Goal: Task Accomplishment & Management: Complete application form

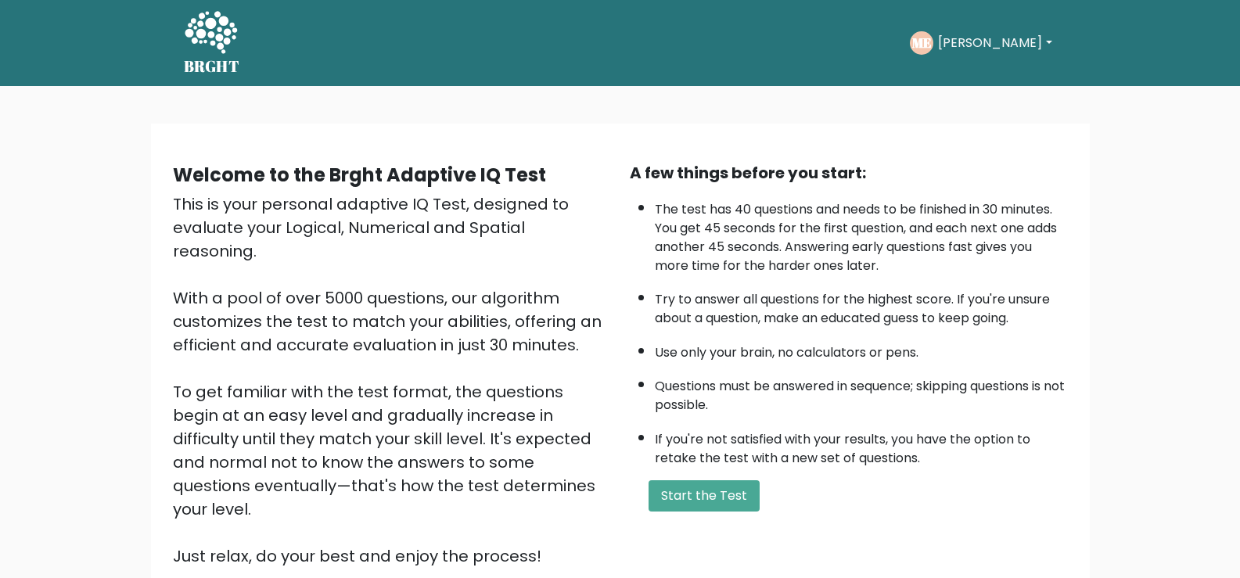
click at [693, 107] on div "Welcome to the Brght Adaptive IQ Test This is your personal adaptive IQ Test, d…" at bounding box center [620, 377] width 1240 height 582
click at [717, 503] on button "Start the Test" at bounding box center [704, 495] width 111 height 31
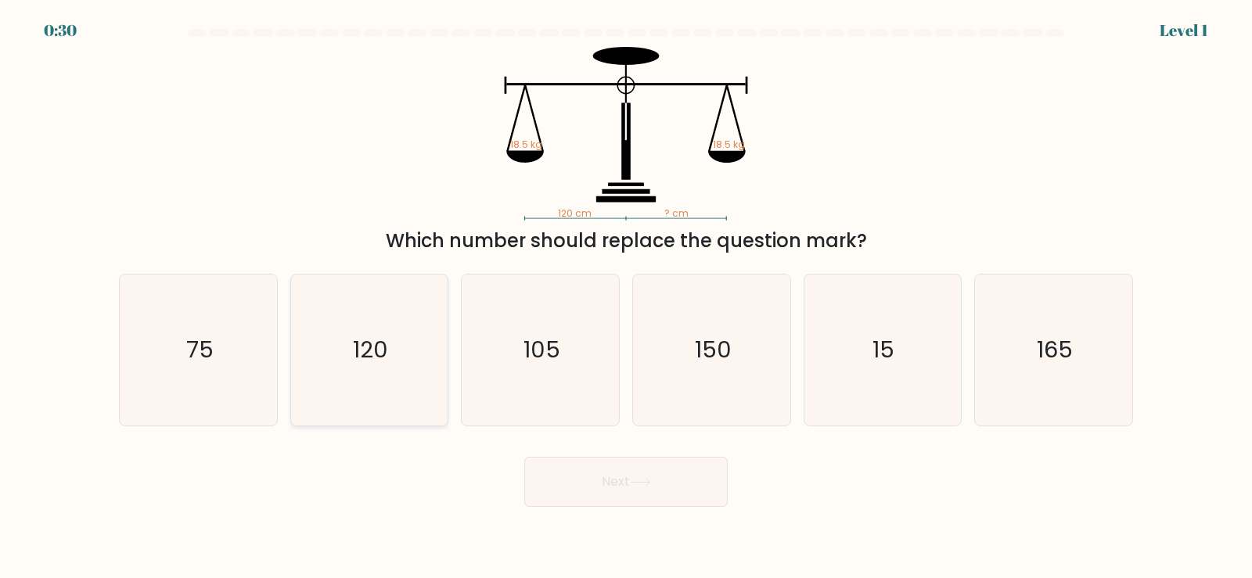
click at [370, 365] on text "120" at bounding box center [370, 349] width 35 height 31
click at [626, 297] on input "b. 120" at bounding box center [626, 294] width 1 height 8
radio input "true"
click at [635, 480] on icon at bounding box center [640, 482] width 21 height 9
click at [640, 479] on icon at bounding box center [640, 482] width 21 height 9
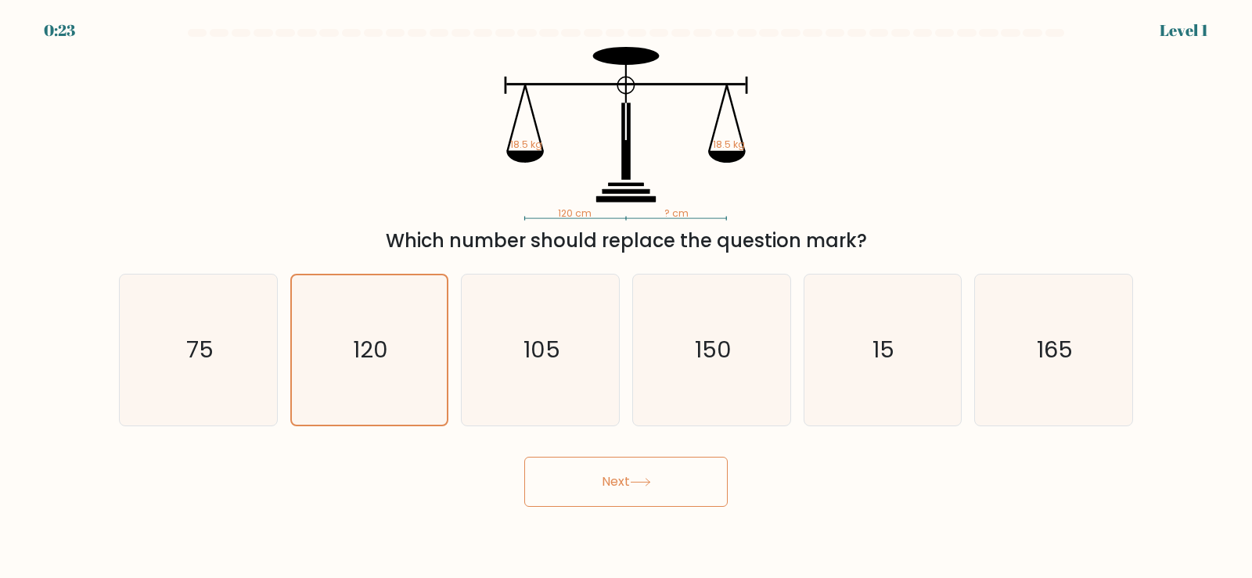
click at [613, 497] on button "Next" at bounding box center [625, 482] width 203 height 50
click at [626, 488] on button "Next" at bounding box center [625, 482] width 203 height 50
click at [707, 498] on button "Next" at bounding box center [625, 482] width 203 height 50
click at [664, 496] on button "Next" at bounding box center [625, 482] width 203 height 50
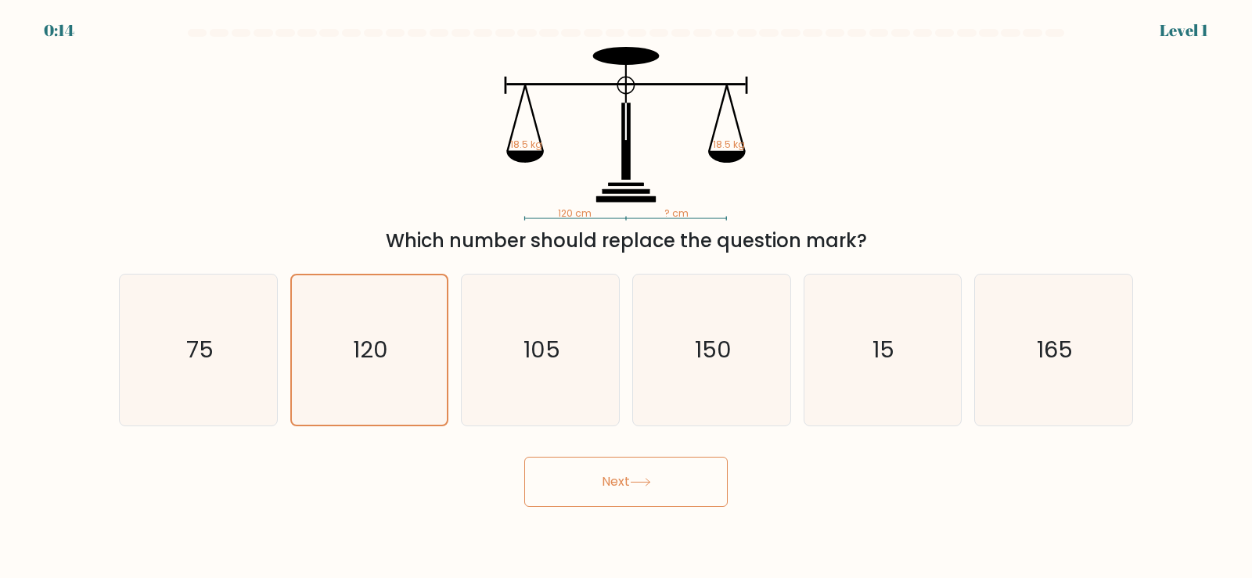
drag, startPoint x: 622, startPoint y: 481, endPoint x: 366, endPoint y: 379, distance: 275.6
click at [619, 481] on button "Next" at bounding box center [625, 482] width 203 height 50
click at [365, 333] on icon "120" at bounding box center [368, 349] width 149 height 149
click at [626, 297] on input "b. 120" at bounding box center [626, 294] width 1 height 8
click at [655, 491] on button "Next" at bounding box center [625, 482] width 203 height 50
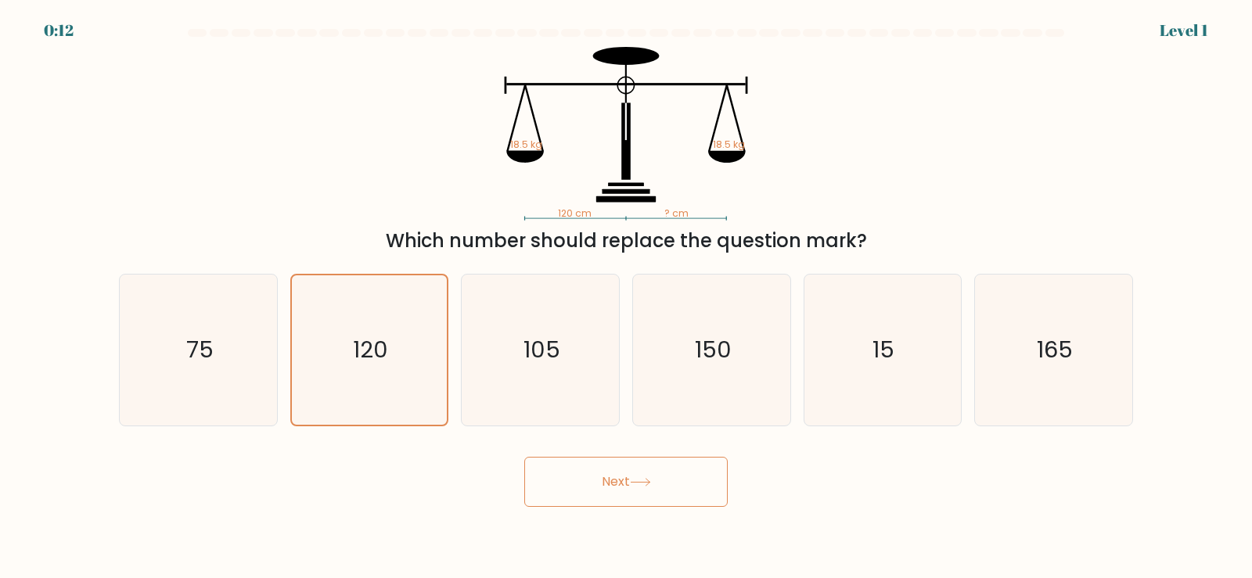
click at [655, 491] on button "Next" at bounding box center [625, 482] width 203 height 50
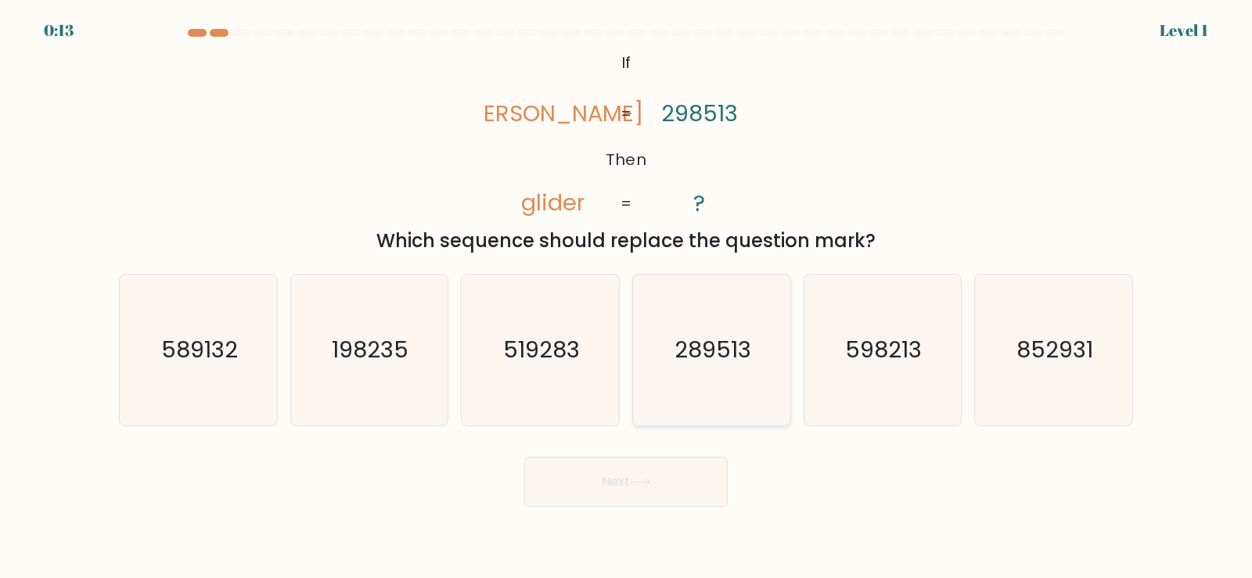
click at [717, 364] on text "289513" at bounding box center [712, 349] width 77 height 31
click at [627, 297] on input "d. 289513" at bounding box center [626, 294] width 1 height 8
radio input "true"
click at [657, 481] on button "Next" at bounding box center [625, 482] width 203 height 50
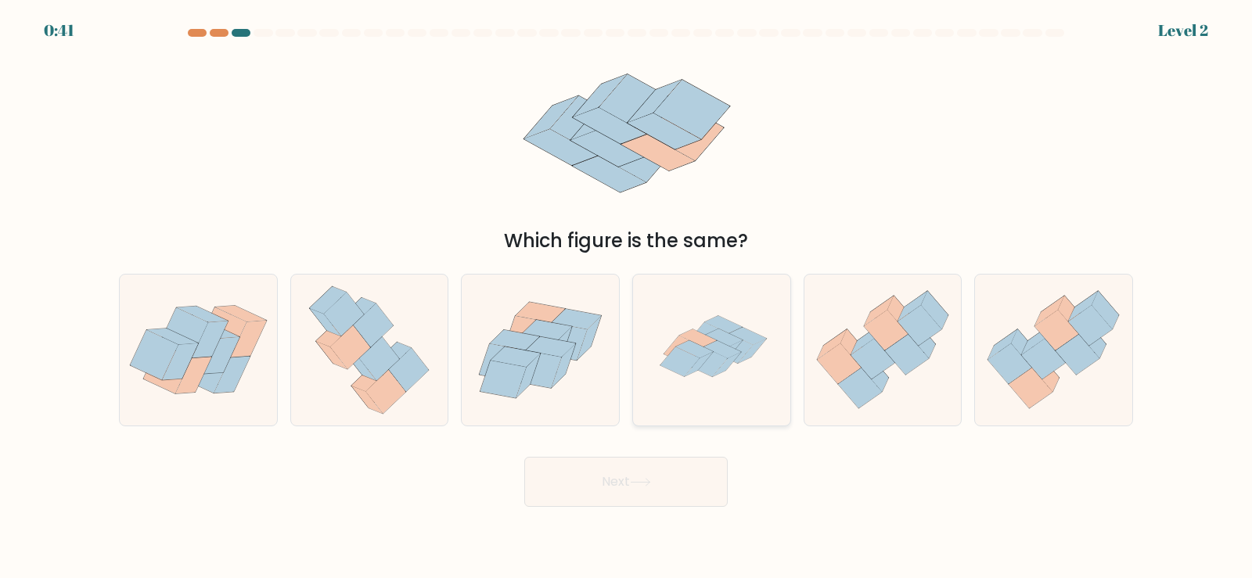
click at [720, 369] on icon at bounding box center [727, 364] width 28 height 24
click at [627, 297] on input "d." at bounding box center [626, 294] width 1 height 8
radio input "true"
click at [656, 482] on button "Next" at bounding box center [625, 482] width 203 height 50
click at [617, 488] on button "Next" at bounding box center [625, 482] width 203 height 50
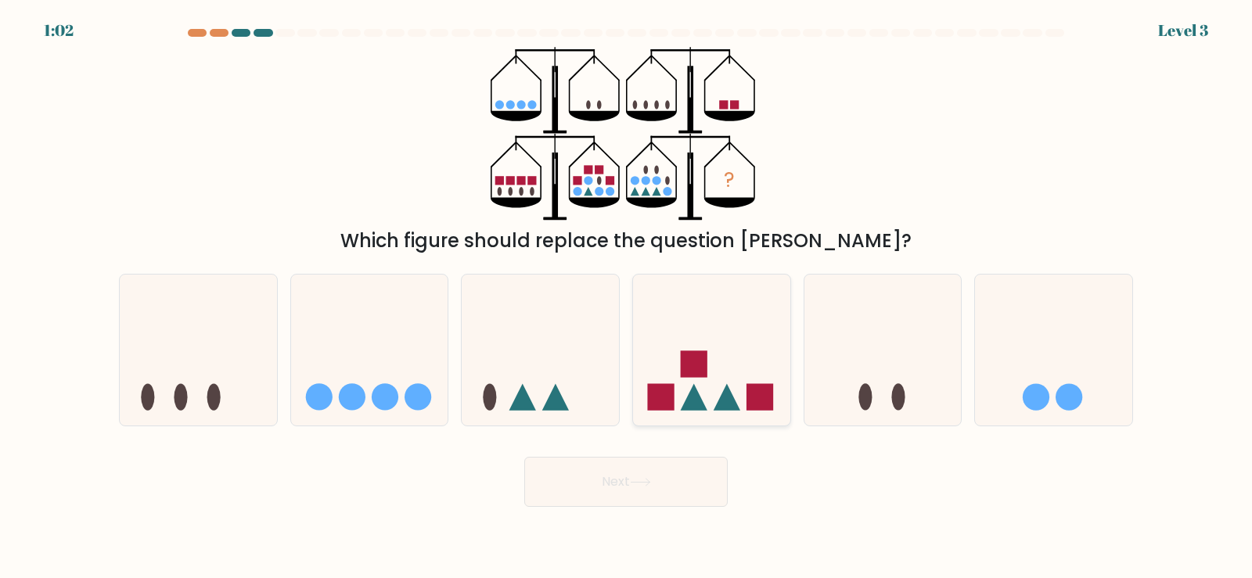
click at [722, 378] on icon at bounding box center [711, 350] width 157 height 130
click at [627, 297] on input "d." at bounding box center [626, 294] width 1 height 8
radio input "true"
click at [657, 482] on button "Next" at bounding box center [625, 482] width 203 height 50
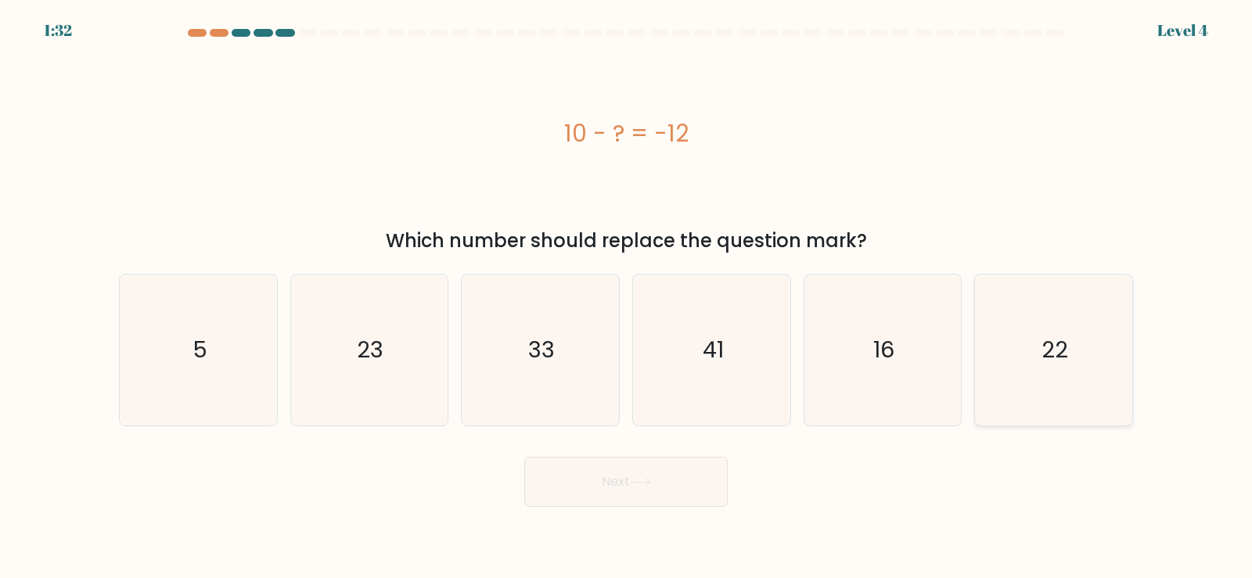
click at [1056, 366] on icon "22" at bounding box center [1053, 350] width 151 height 151
click at [627, 297] on input "f. 22" at bounding box center [626, 294] width 1 height 8
radio input "true"
click at [675, 484] on button "Next" at bounding box center [625, 482] width 203 height 50
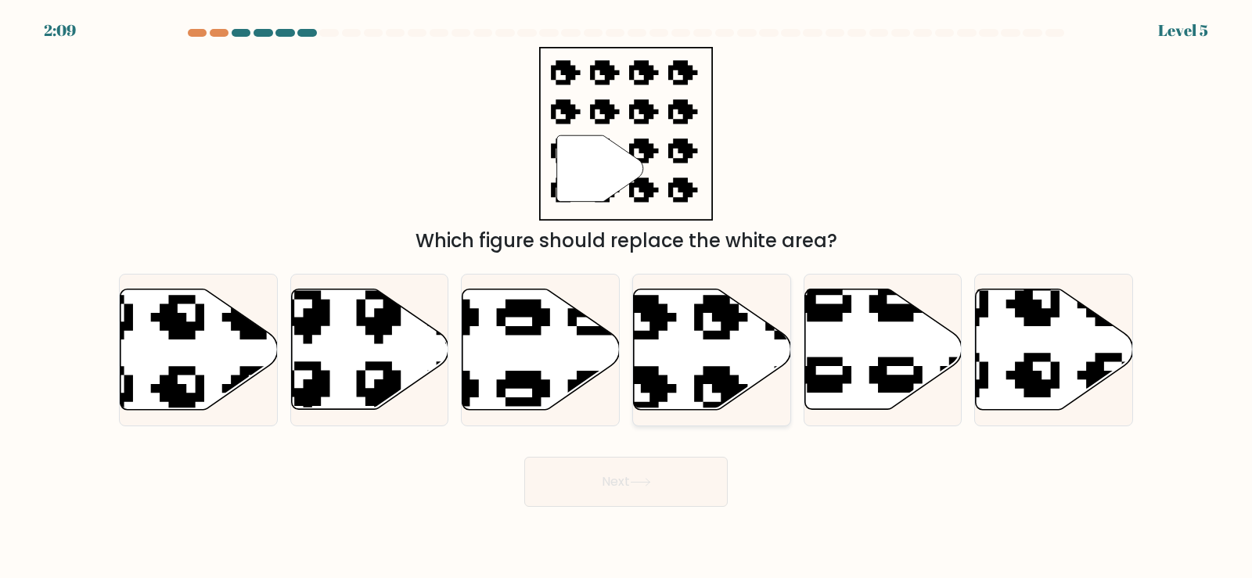
click at [725, 360] on icon at bounding box center [712, 350] width 157 height 120
click at [627, 297] on input "d." at bounding box center [626, 294] width 1 height 8
radio input "true"
click at [657, 487] on button "Next" at bounding box center [625, 482] width 203 height 50
click at [651, 486] on icon at bounding box center [640, 482] width 21 height 9
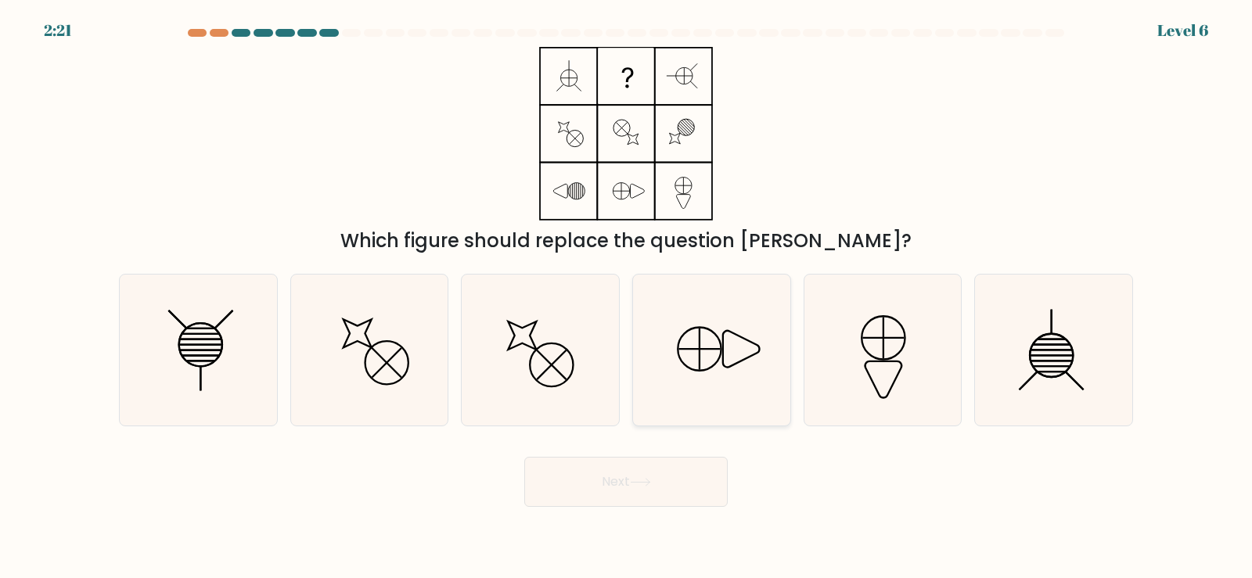
click at [723, 353] on icon at bounding box center [741, 348] width 37 height 37
click at [627, 297] on input "d." at bounding box center [626, 294] width 1 height 8
radio input "true"
click at [660, 491] on button "Next" at bounding box center [625, 482] width 203 height 50
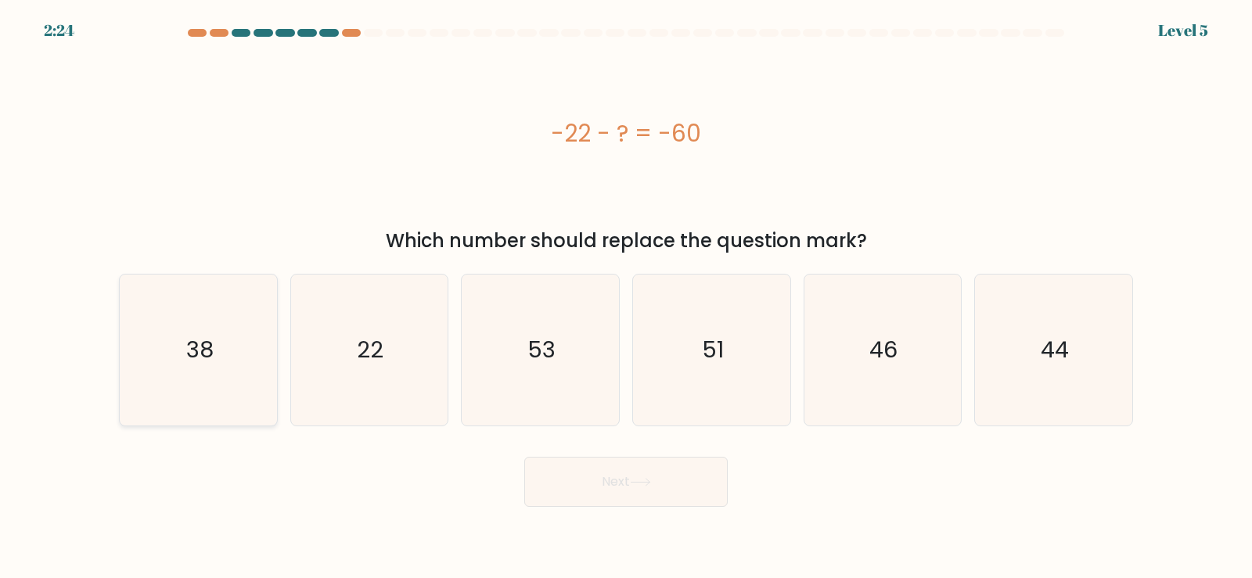
click at [191, 360] on text "38" at bounding box center [199, 349] width 27 height 31
click at [626, 297] on input "a. 38" at bounding box center [626, 294] width 1 height 8
radio input "true"
click at [641, 475] on button "Next" at bounding box center [625, 482] width 203 height 50
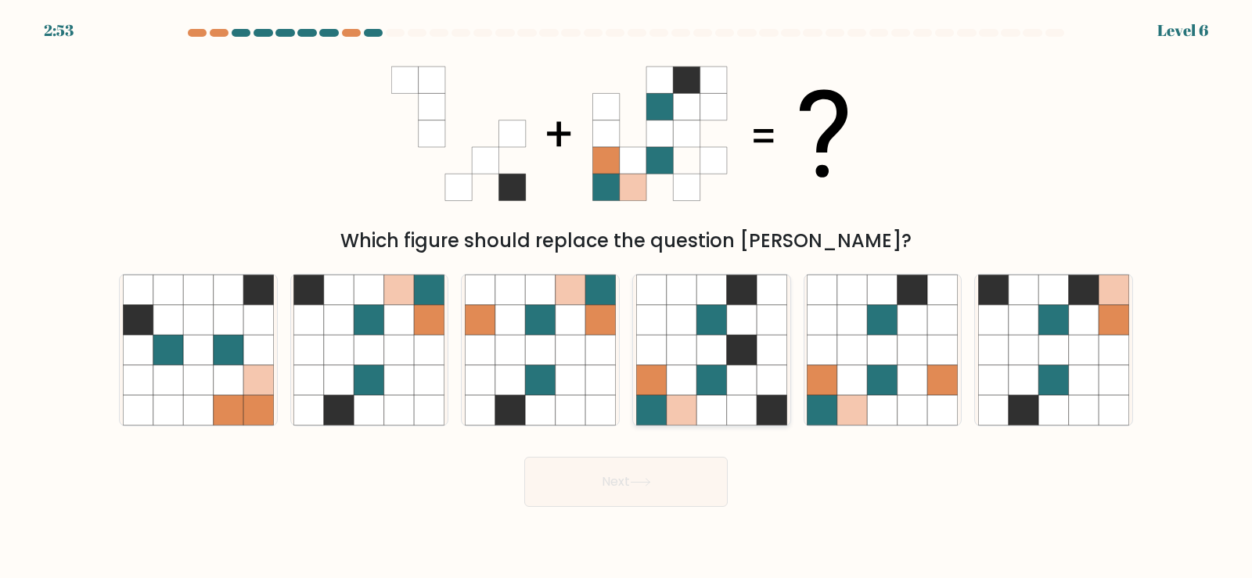
click at [748, 404] on icon at bounding box center [742, 410] width 30 height 30
click at [627, 297] on input "d." at bounding box center [626, 294] width 1 height 8
radio input "true"
click at [686, 487] on button "Next" at bounding box center [625, 482] width 203 height 50
click at [660, 466] on button "Next" at bounding box center [625, 482] width 203 height 50
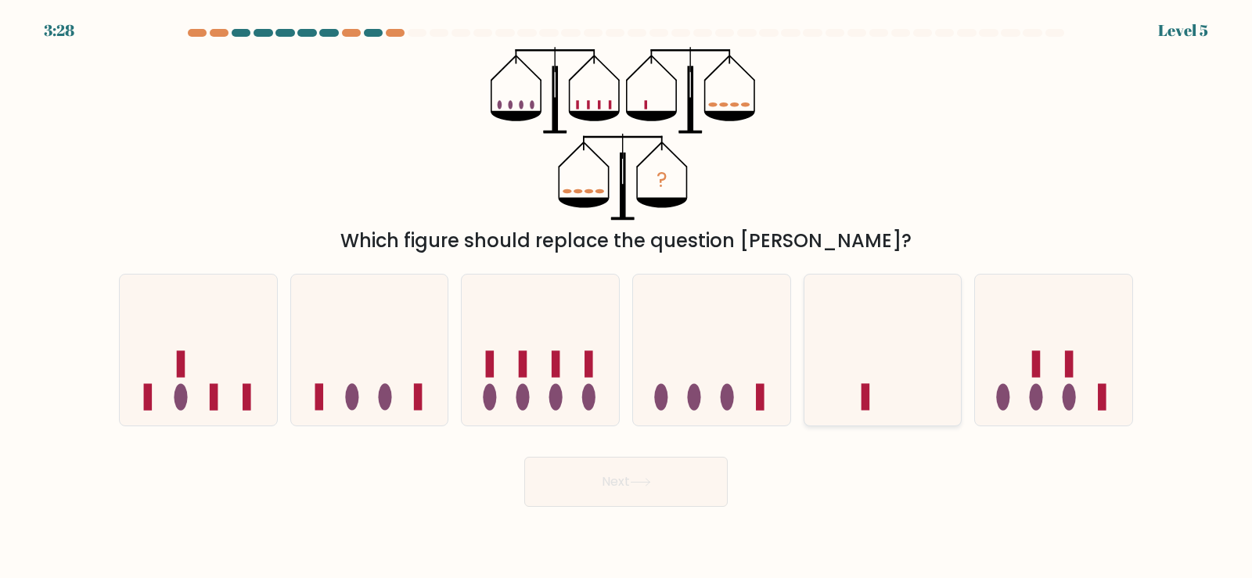
click at [898, 358] on icon at bounding box center [882, 350] width 157 height 130
click at [627, 297] on input "e." at bounding box center [626, 294] width 1 height 8
radio input "true"
click at [688, 487] on button "Next" at bounding box center [625, 482] width 203 height 50
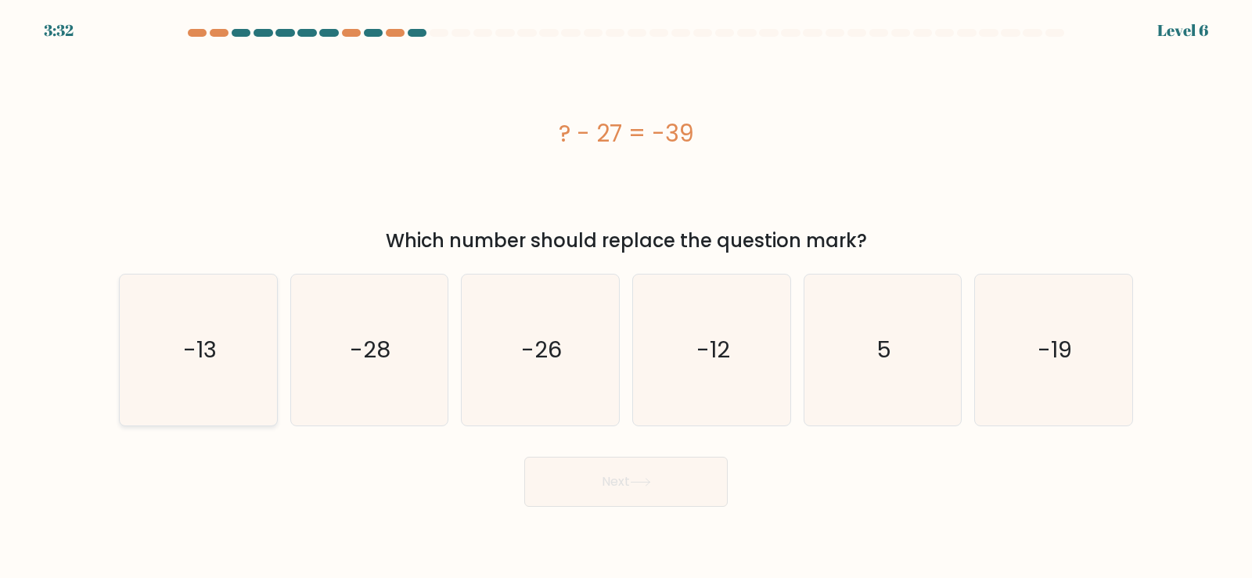
click at [197, 364] on text "-13" at bounding box center [200, 349] width 34 height 31
click at [626, 297] on input "a. -13" at bounding box center [626, 294] width 1 height 8
radio input "true"
click at [676, 478] on button "Next" at bounding box center [625, 482] width 203 height 50
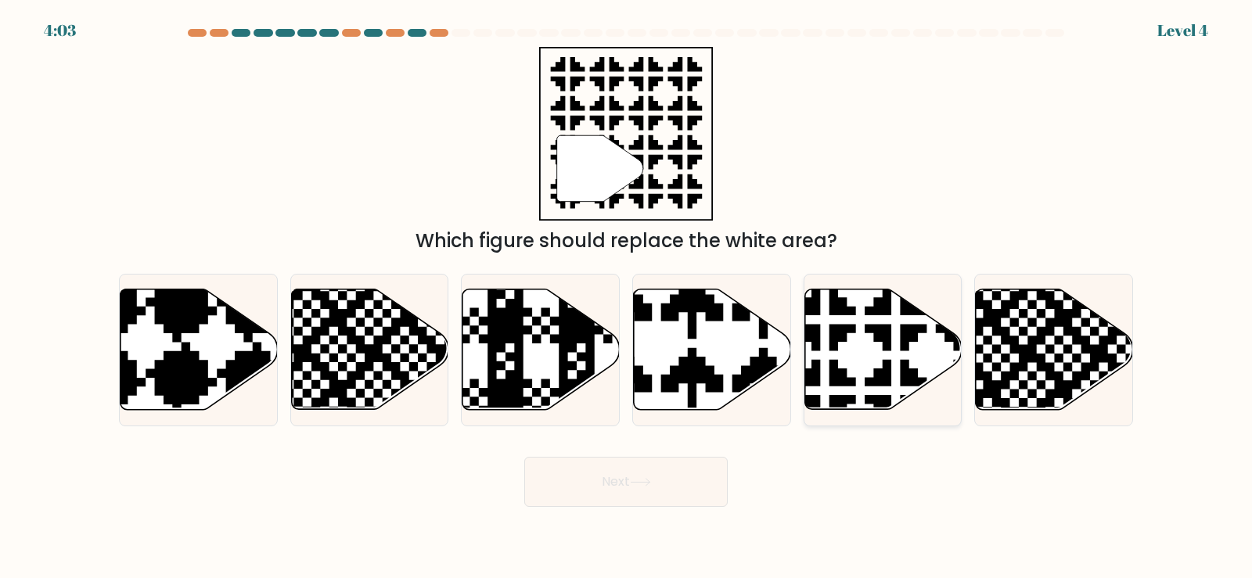
click at [872, 352] on icon at bounding box center [882, 350] width 157 height 120
click at [627, 297] on input "e." at bounding box center [626, 294] width 1 height 8
radio input "true"
click at [703, 476] on button "Next" at bounding box center [625, 482] width 203 height 50
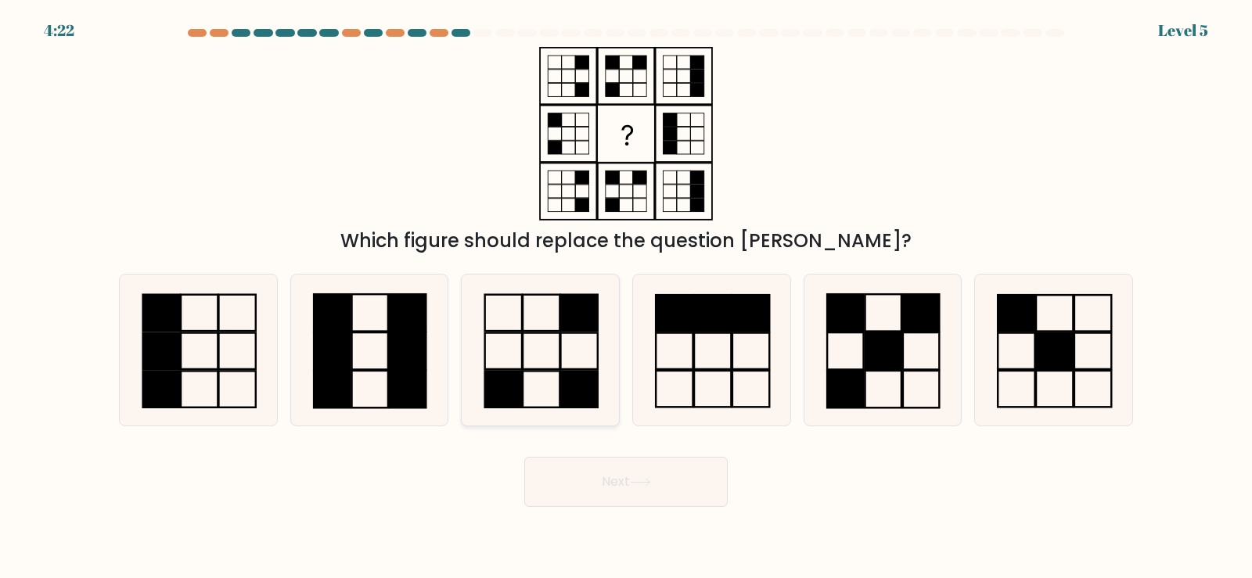
click at [546, 364] on icon at bounding box center [540, 350] width 151 height 151
click at [626, 297] on input "c." at bounding box center [626, 294] width 1 height 8
radio input "true"
click at [612, 480] on button "Next" at bounding box center [625, 482] width 203 height 50
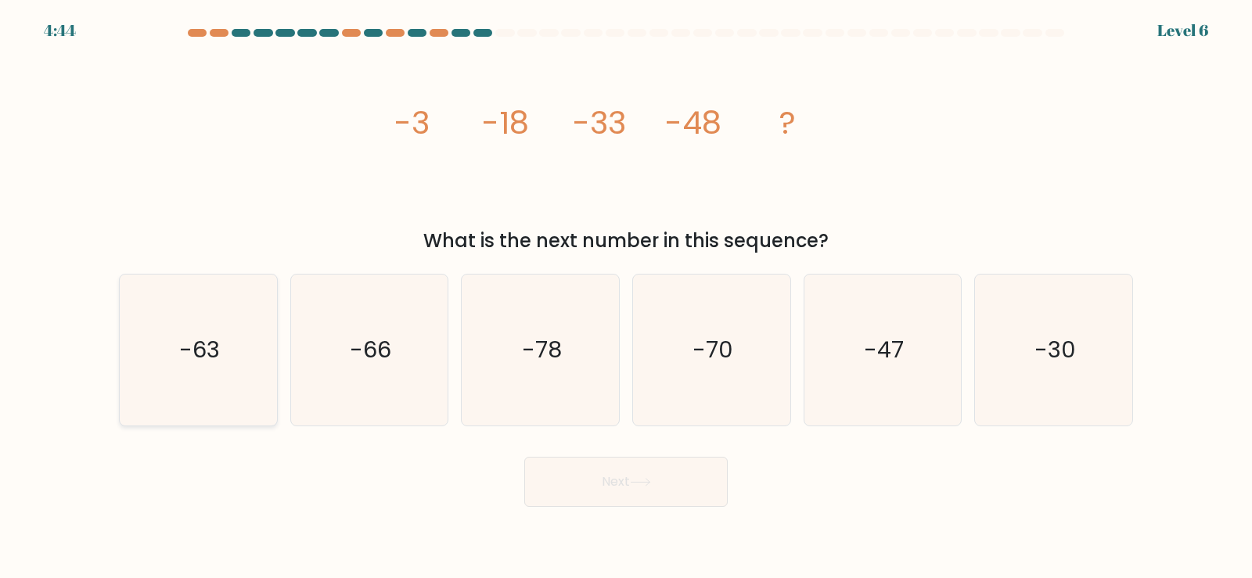
click at [196, 376] on icon "-63" at bounding box center [198, 350] width 151 height 151
click at [626, 297] on input "a. -63" at bounding box center [626, 294] width 1 height 8
radio input "true"
click at [606, 479] on button "Next" at bounding box center [625, 482] width 203 height 50
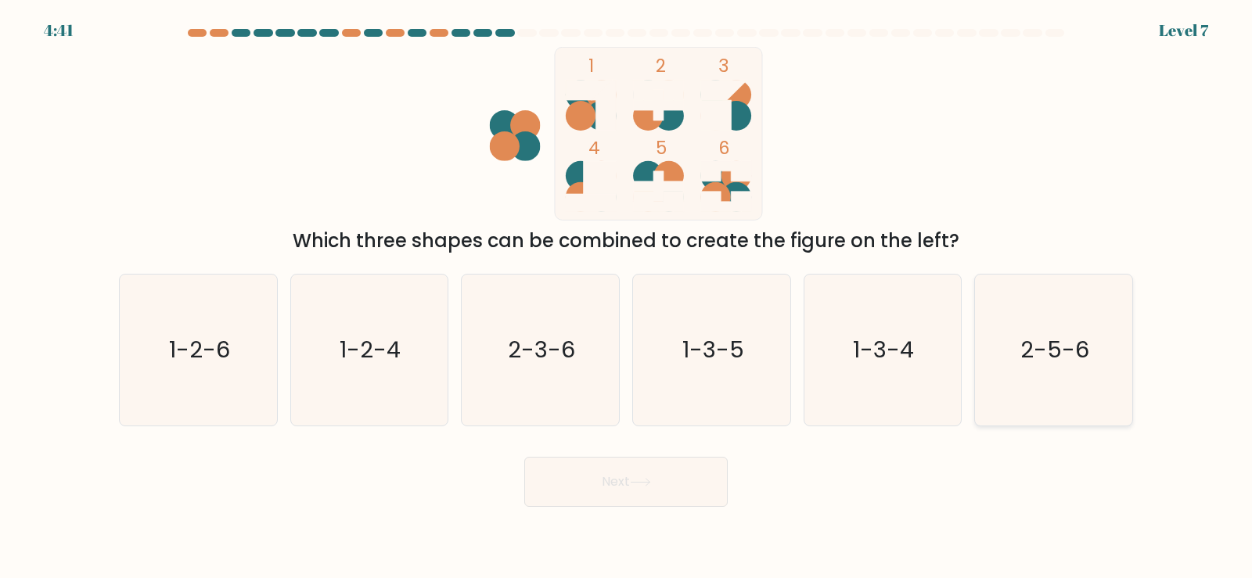
click at [1061, 365] on text "2-5-6" at bounding box center [1055, 349] width 69 height 31
click at [627, 297] on input "f. 2-5-6" at bounding box center [626, 294] width 1 height 8
radio input "true"
click at [642, 478] on icon at bounding box center [640, 482] width 21 height 9
click at [607, 485] on button "Next" at bounding box center [625, 482] width 203 height 50
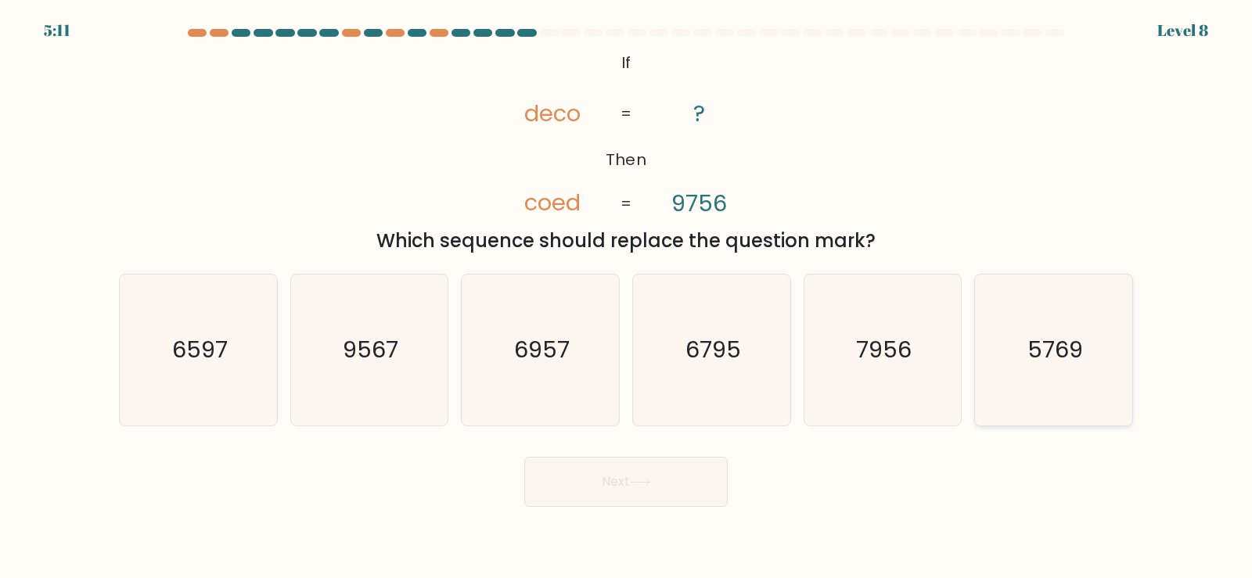
click at [1061, 361] on text "5769" at bounding box center [1055, 349] width 56 height 31
click at [627, 297] on input "f. 5769" at bounding box center [626, 294] width 1 height 8
radio input "true"
click at [665, 475] on button "Next" at bounding box center [625, 482] width 203 height 50
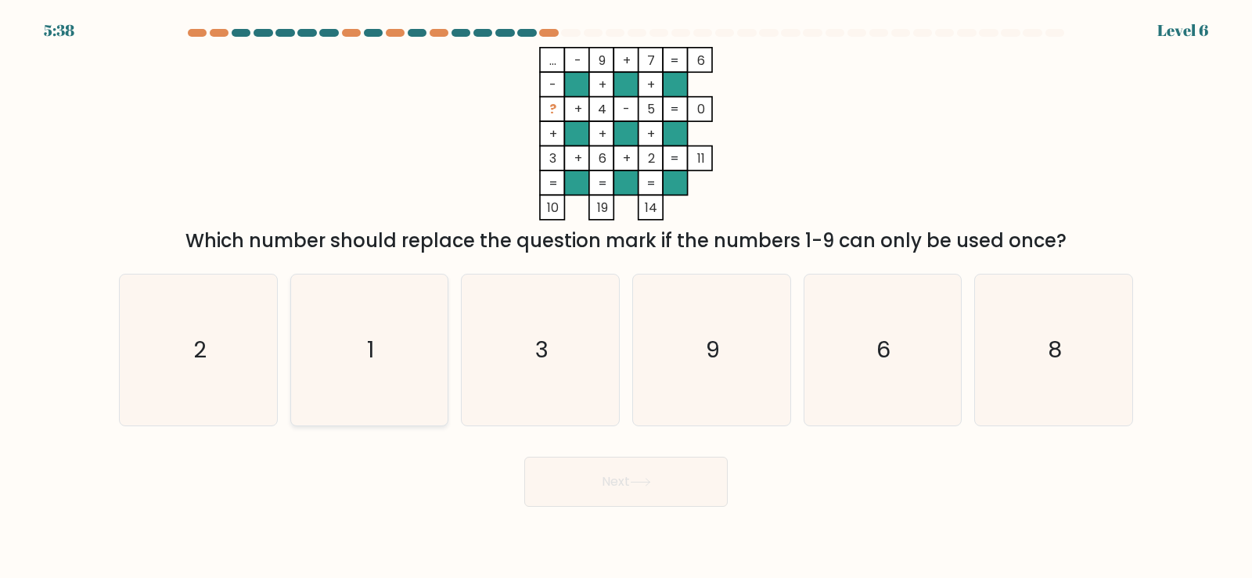
click at [380, 372] on icon "1" at bounding box center [368, 350] width 151 height 151
click at [626, 297] on input "b. 1" at bounding box center [626, 294] width 1 height 8
radio input "true"
click at [658, 487] on button "Next" at bounding box center [625, 482] width 203 height 50
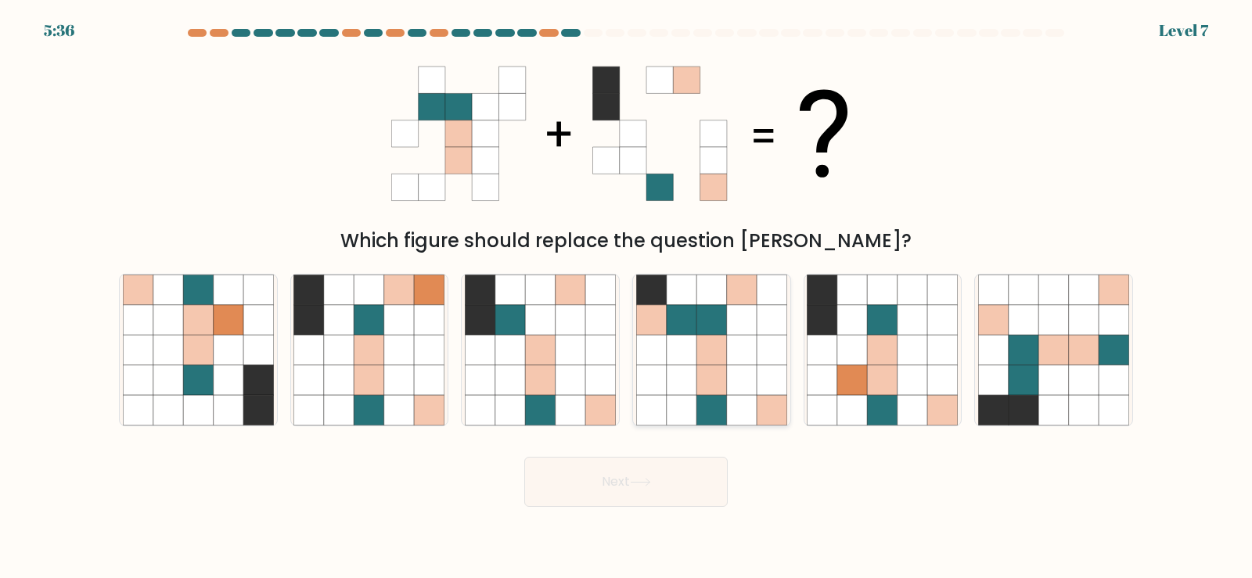
click at [714, 376] on icon at bounding box center [711, 380] width 30 height 30
click at [627, 297] on input "d." at bounding box center [626, 294] width 1 height 8
radio input "true"
click at [589, 400] on icon at bounding box center [600, 410] width 30 height 30
click at [626, 297] on input "c." at bounding box center [626, 294] width 1 height 8
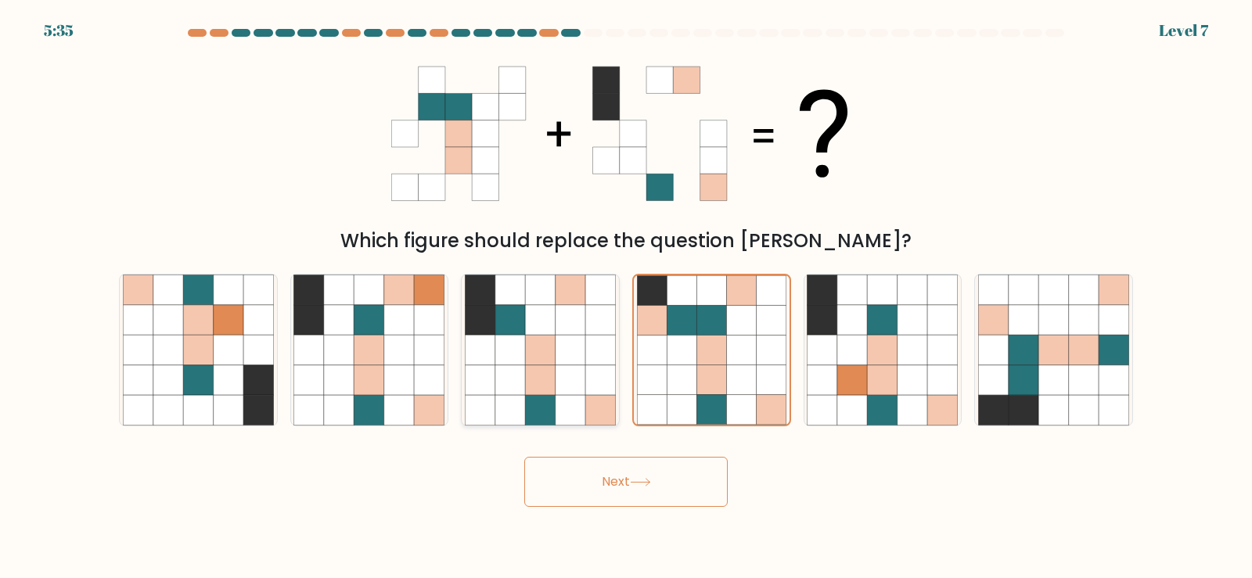
radio input "true"
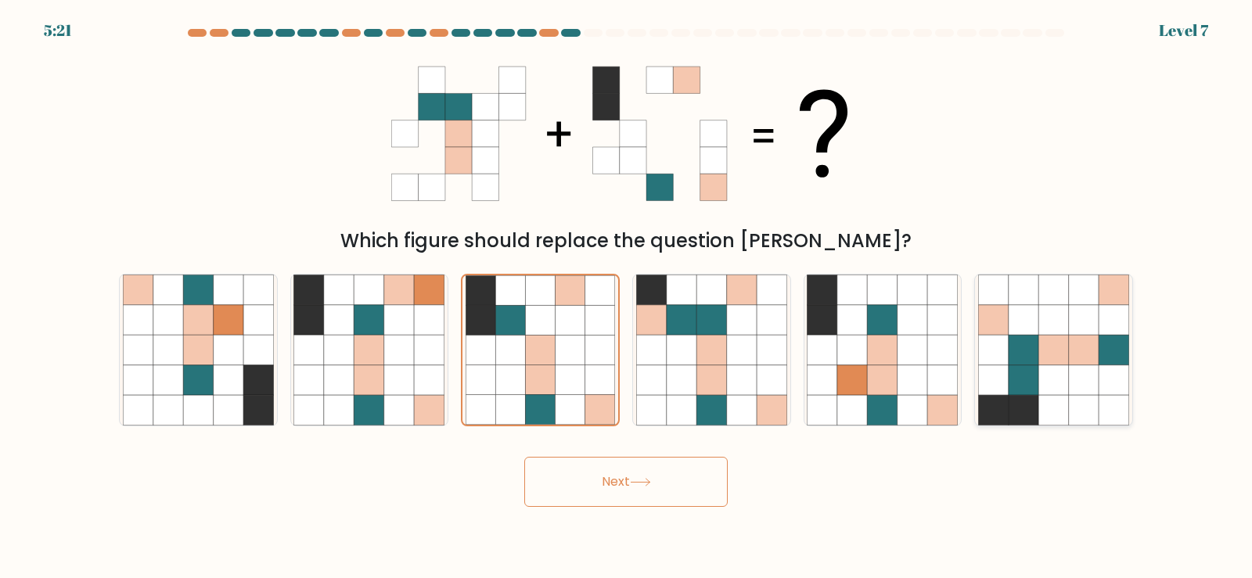
click at [1065, 361] on icon at bounding box center [1053, 350] width 30 height 30
click at [627, 297] on input "f." at bounding box center [626, 294] width 1 height 8
radio input "true"
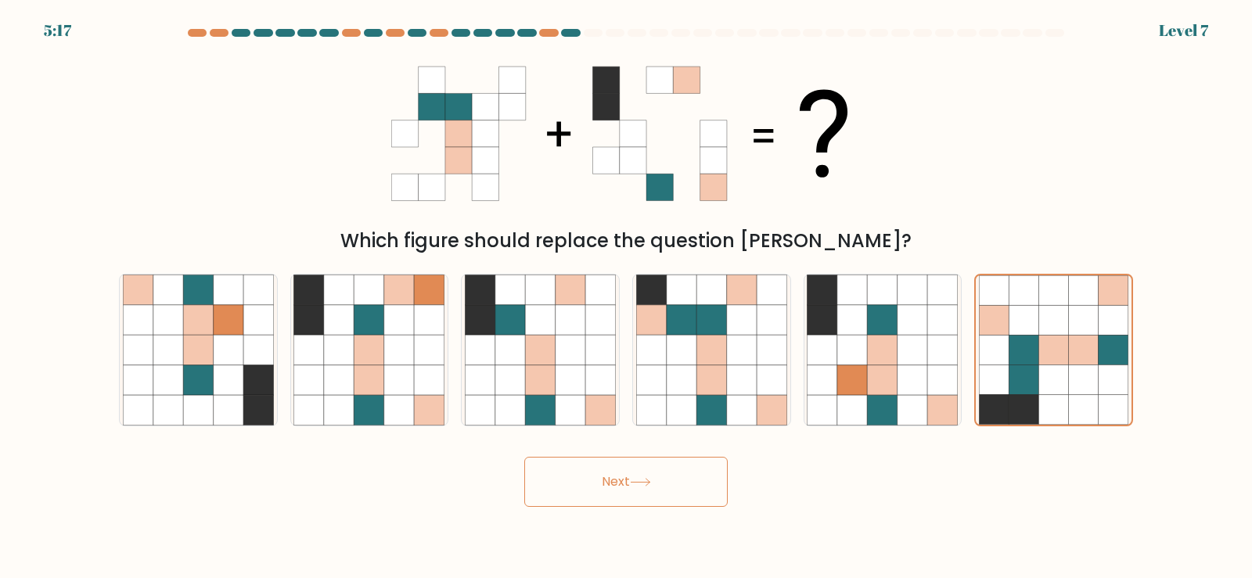
click at [689, 479] on button "Next" at bounding box center [625, 482] width 203 height 50
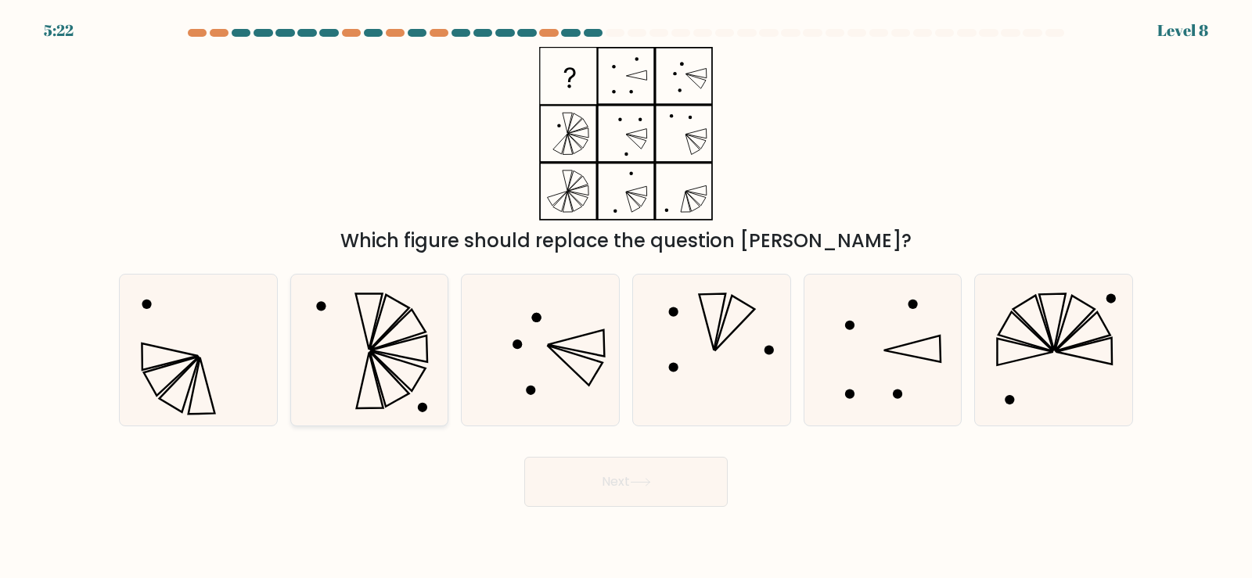
click at [376, 360] on icon at bounding box center [368, 350] width 151 height 151
click at [626, 297] on input "b." at bounding box center [626, 294] width 1 height 8
radio input "true"
click at [659, 496] on button "Next" at bounding box center [625, 482] width 203 height 50
click at [625, 479] on button "Next" at bounding box center [625, 482] width 203 height 50
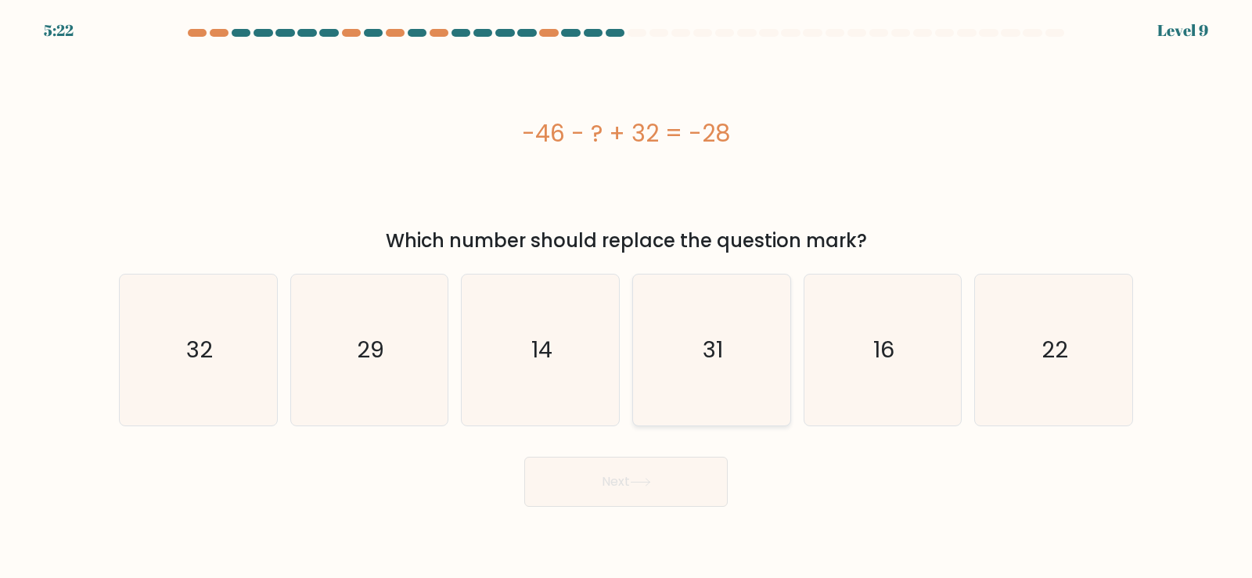
click at [732, 376] on icon "31" at bounding box center [711, 350] width 151 height 151
click at [627, 297] on input "d. 31" at bounding box center [626, 294] width 1 height 8
radio input "true"
click at [656, 484] on button "Next" at bounding box center [625, 482] width 203 height 50
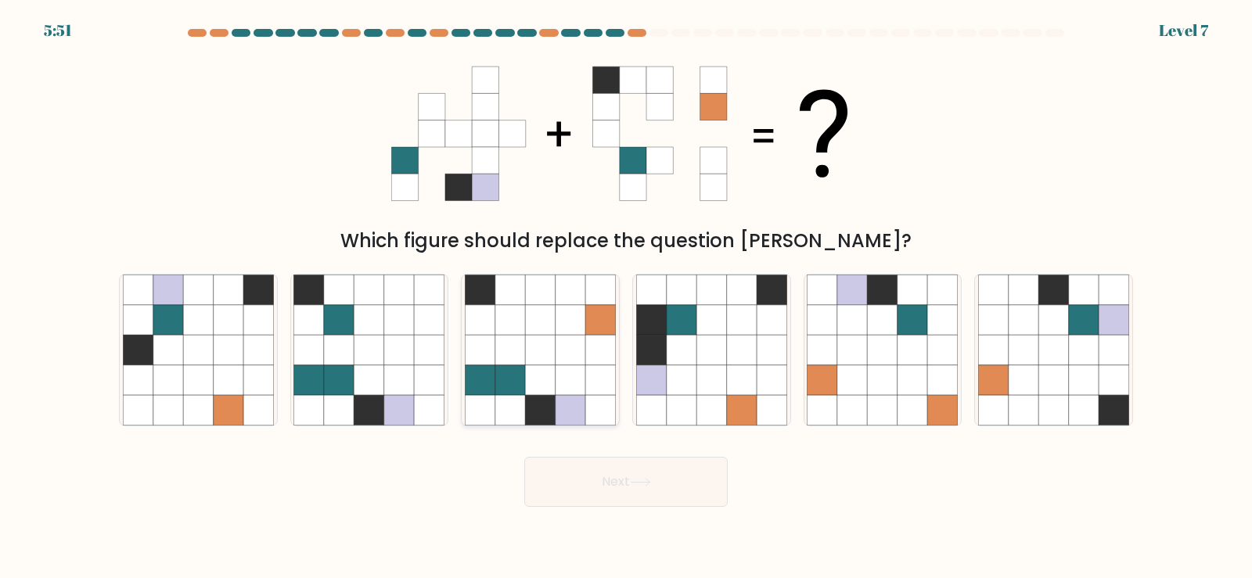
click at [566, 363] on icon at bounding box center [571, 350] width 30 height 30
click at [626, 297] on input "c." at bounding box center [626, 294] width 1 height 8
radio input "true"
click at [599, 480] on button "Next" at bounding box center [625, 482] width 203 height 50
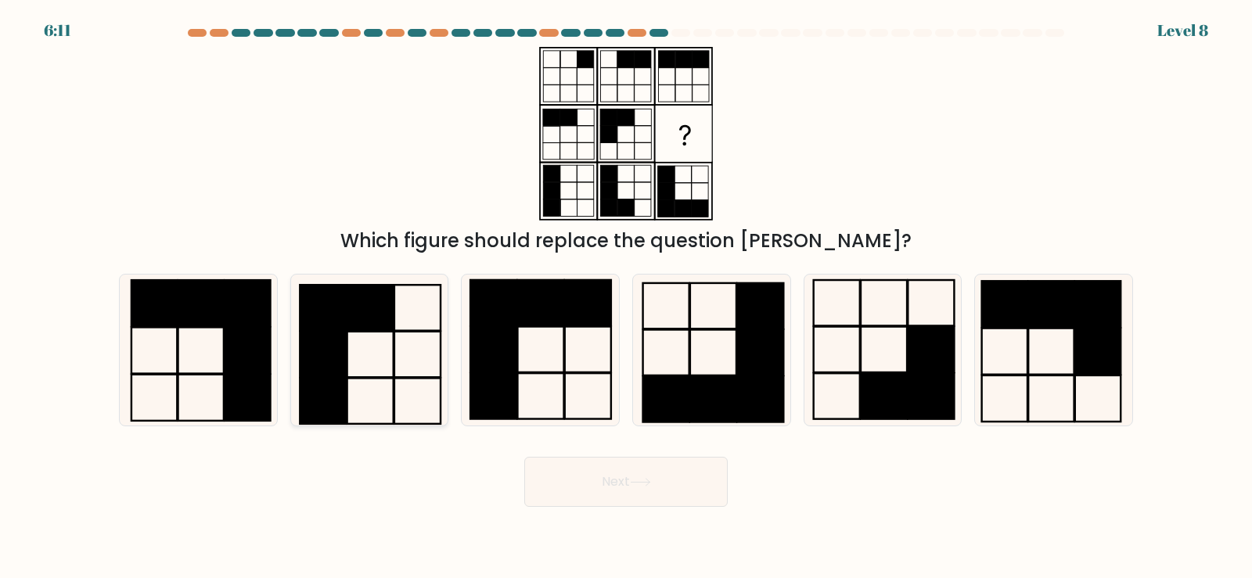
click at [376, 355] on icon at bounding box center [368, 350] width 151 height 151
click at [626, 297] on input "b." at bounding box center [626, 294] width 1 height 8
radio input "true"
click at [668, 472] on button "Next" at bounding box center [625, 482] width 203 height 50
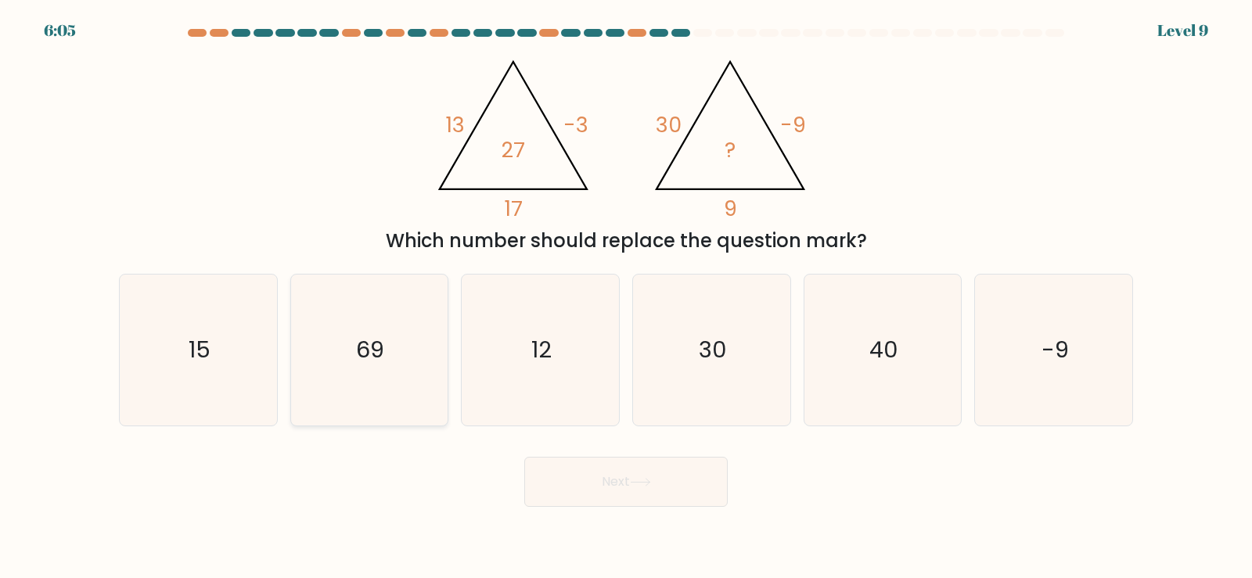
click at [379, 371] on icon "69" at bounding box center [368, 350] width 151 height 151
click at [626, 297] on input "b. 69" at bounding box center [626, 294] width 1 height 8
radio input "true"
click at [1044, 364] on text "-9" at bounding box center [1054, 349] width 27 height 31
click at [627, 297] on input "f. -9" at bounding box center [626, 294] width 1 height 8
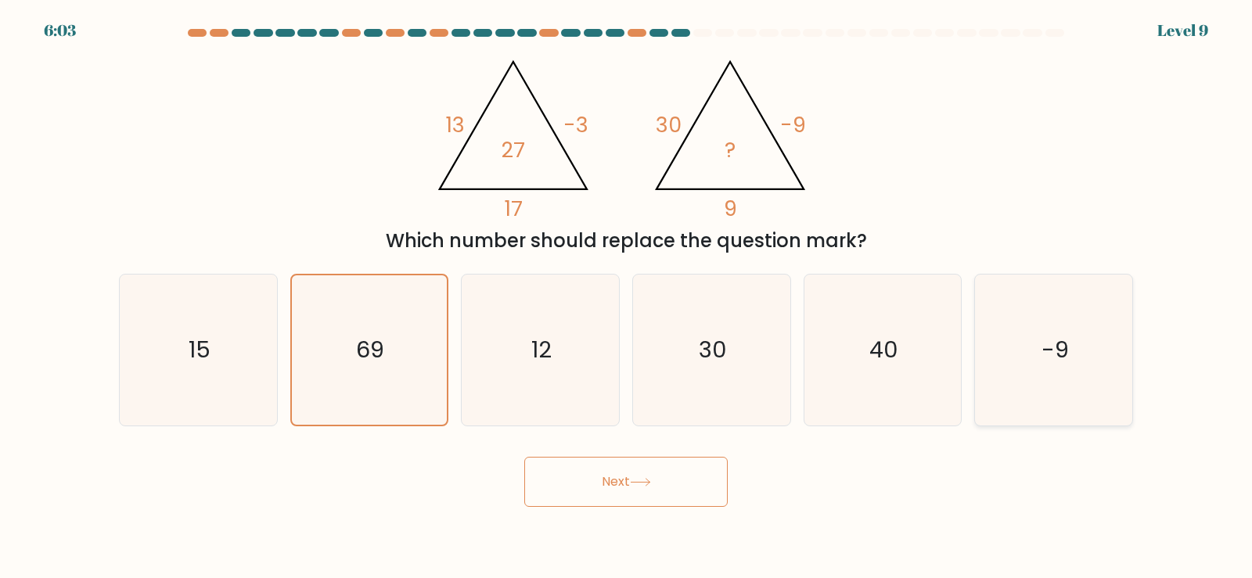
radio input "true"
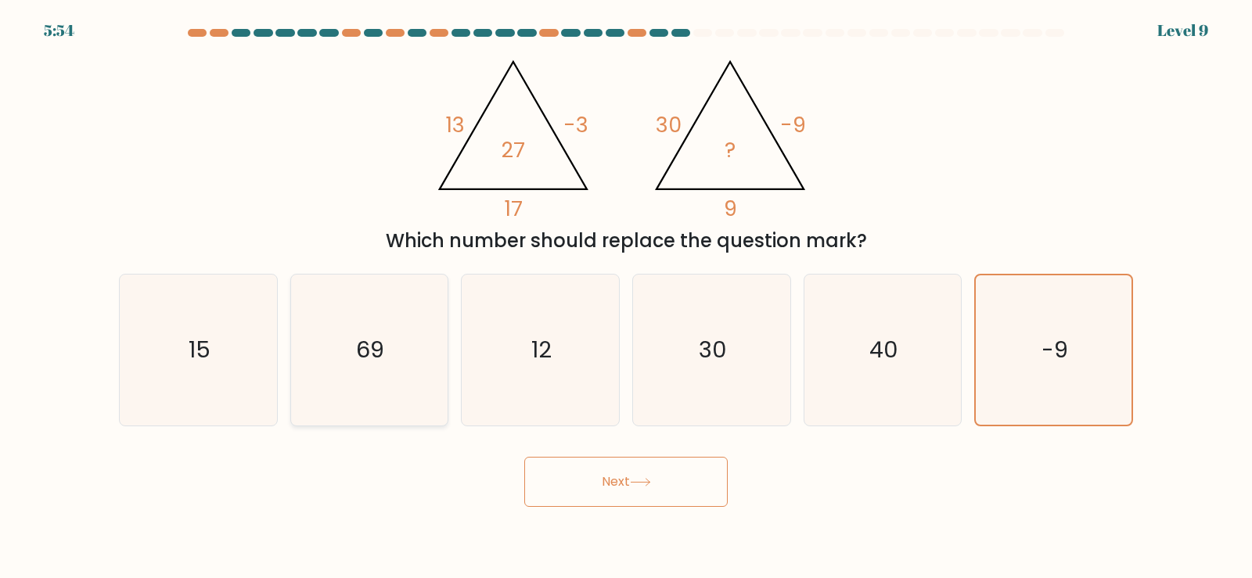
click at [366, 338] on text "69" at bounding box center [371, 349] width 28 height 31
click at [626, 297] on input "b. 69" at bounding box center [626, 294] width 1 height 8
radio input "true"
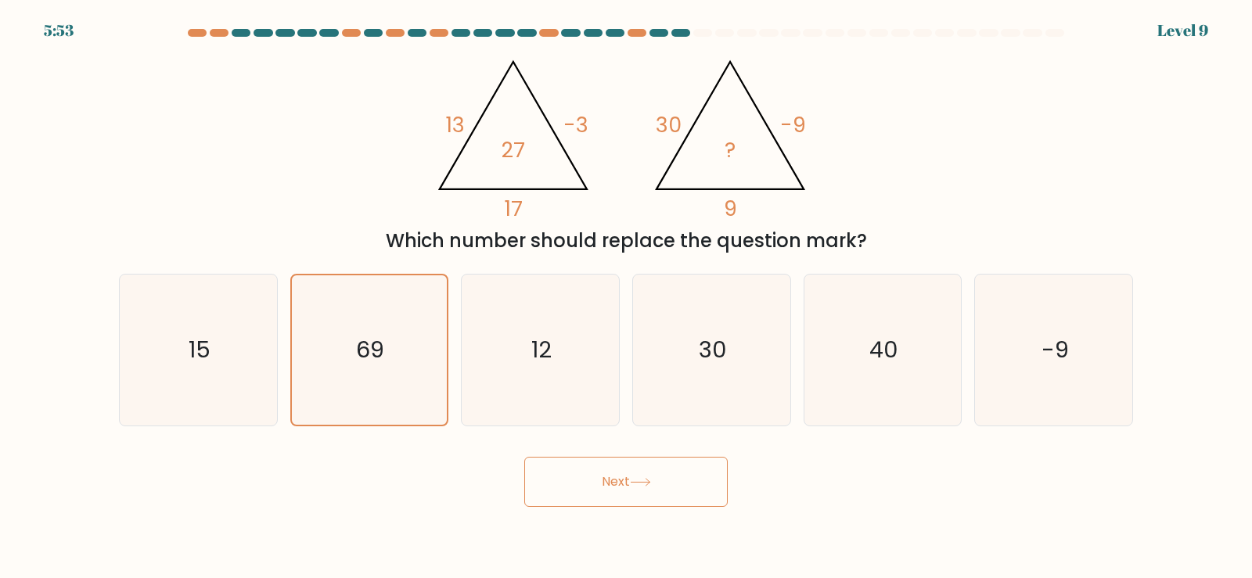
click at [617, 480] on button "Next" at bounding box center [625, 482] width 203 height 50
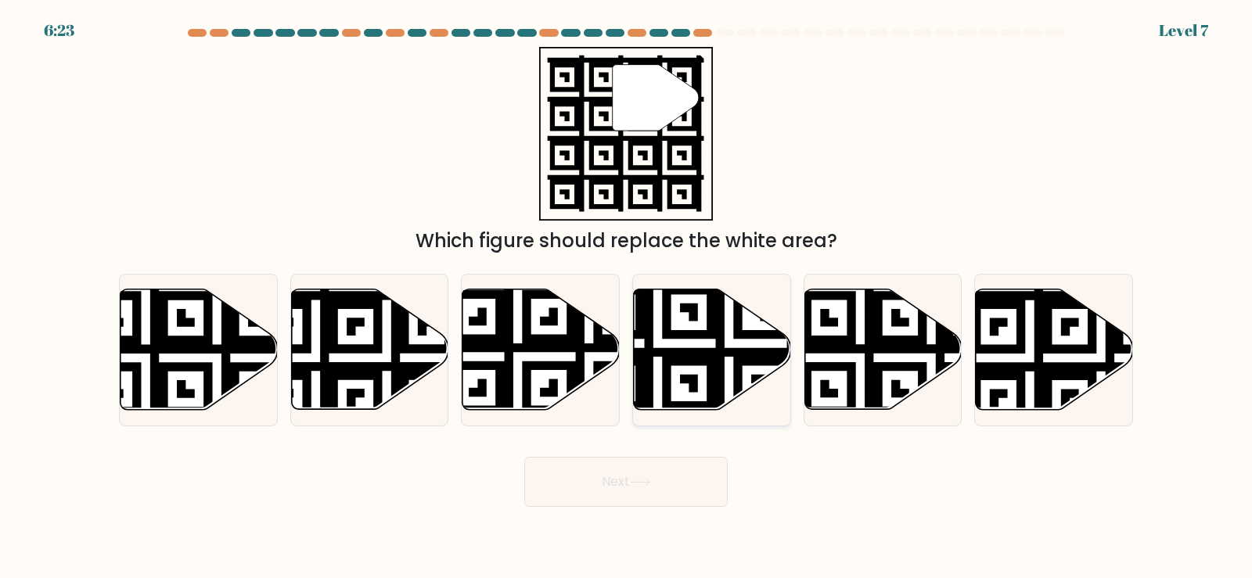
click at [696, 371] on icon at bounding box center [712, 350] width 157 height 120
click at [627, 297] on input "d." at bounding box center [626, 294] width 1 height 8
radio input "true"
click at [641, 475] on button "Next" at bounding box center [625, 482] width 203 height 50
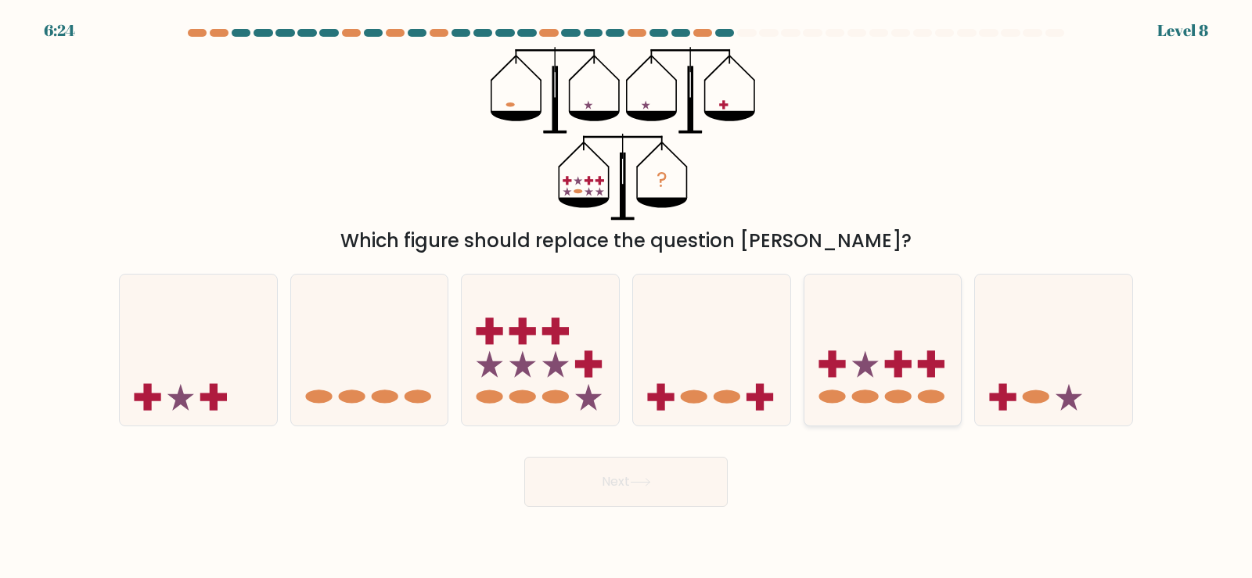
click at [886, 365] on rect at bounding box center [898, 365] width 27 height 8
click at [627, 297] on input "e." at bounding box center [626, 294] width 1 height 8
radio input "true"
click at [645, 486] on icon at bounding box center [640, 482] width 21 height 9
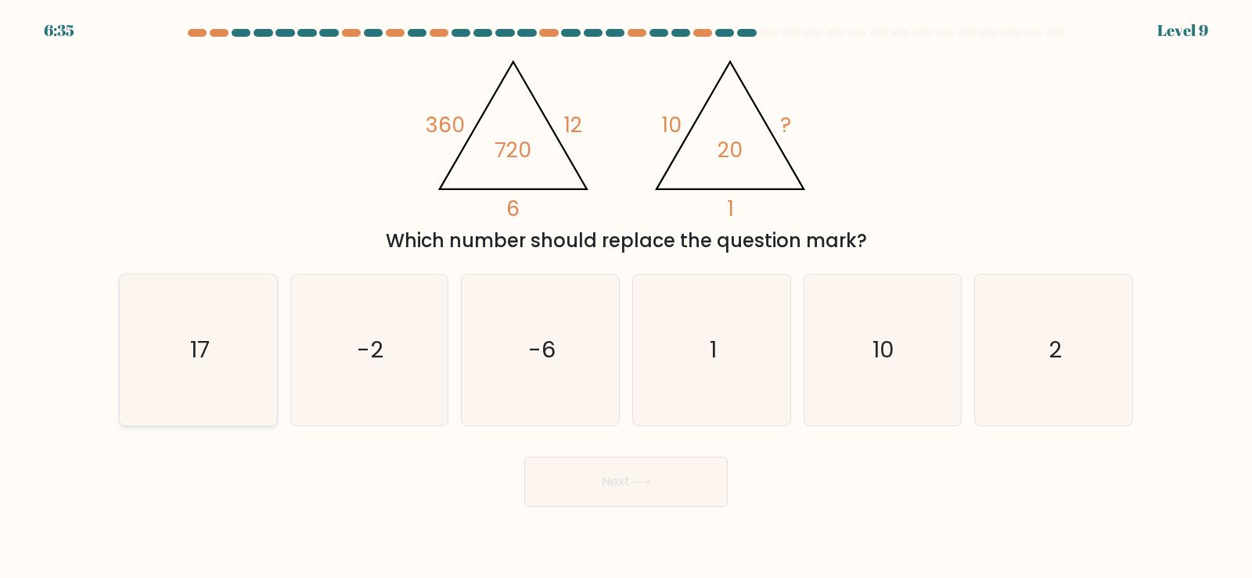
click at [210, 355] on icon "17" at bounding box center [198, 350] width 151 height 151
click at [626, 297] on input "a. 17" at bounding box center [626, 294] width 1 height 8
radio input "true"
click at [611, 479] on button "Next" at bounding box center [625, 482] width 203 height 50
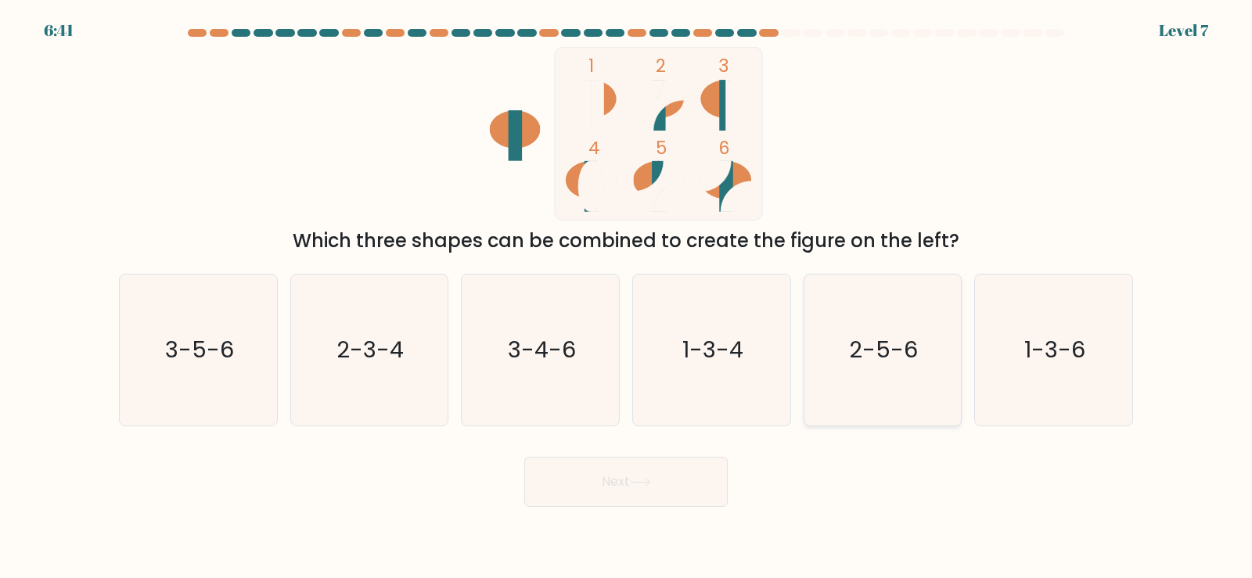
click at [876, 365] on text "2-5-6" at bounding box center [884, 349] width 69 height 31
click at [627, 297] on input "e. 2-5-6" at bounding box center [626, 294] width 1 height 8
radio input "true"
click at [665, 493] on button "Next" at bounding box center [625, 482] width 203 height 50
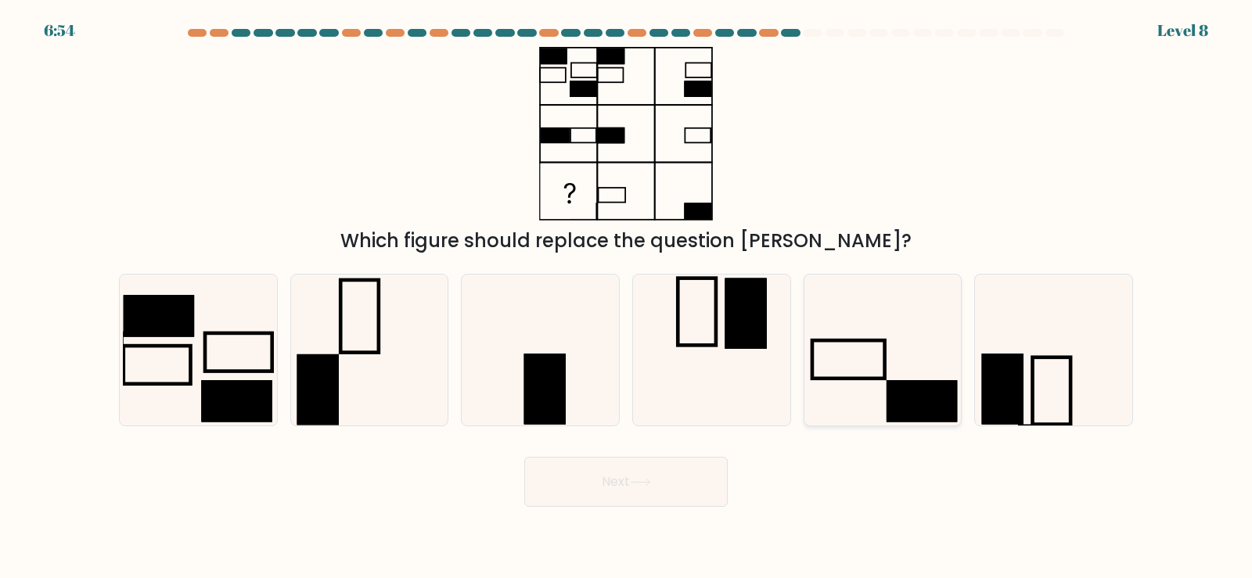
click at [868, 372] on icon at bounding box center [882, 350] width 151 height 151
click at [627, 297] on input "e." at bounding box center [626, 294] width 1 height 8
radio input "true"
click at [691, 474] on button "Next" at bounding box center [625, 482] width 203 height 50
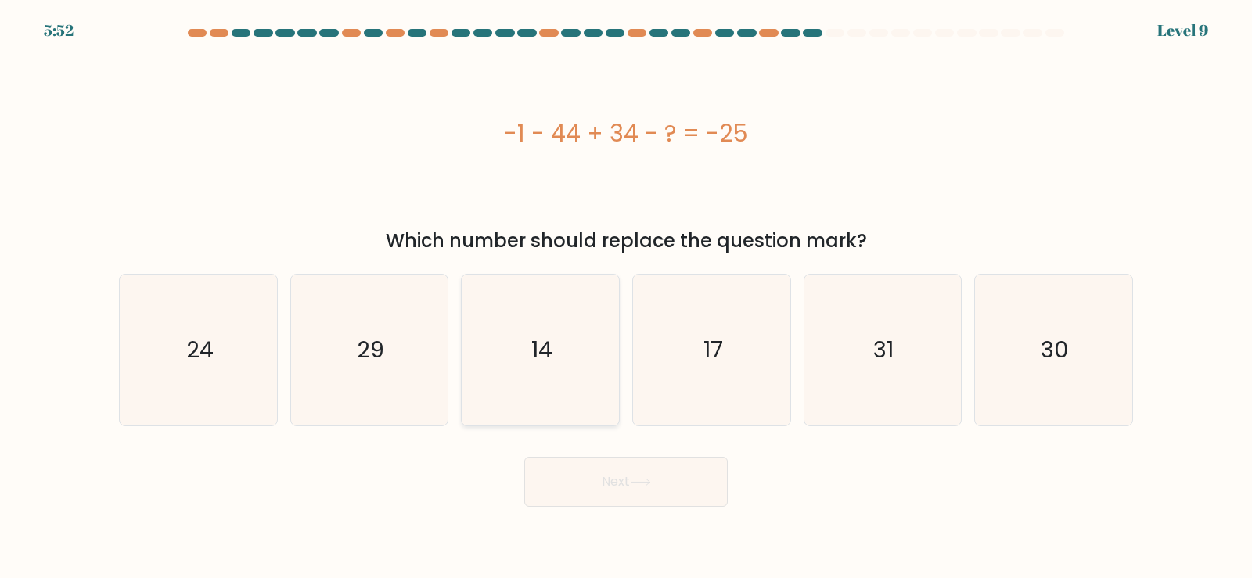
click at [530, 335] on icon "14" at bounding box center [540, 350] width 151 height 151
click at [626, 297] on input "c. 14" at bounding box center [626, 294] width 1 height 8
radio input "true"
click at [607, 477] on button "Next" at bounding box center [625, 482] width 203 height 50
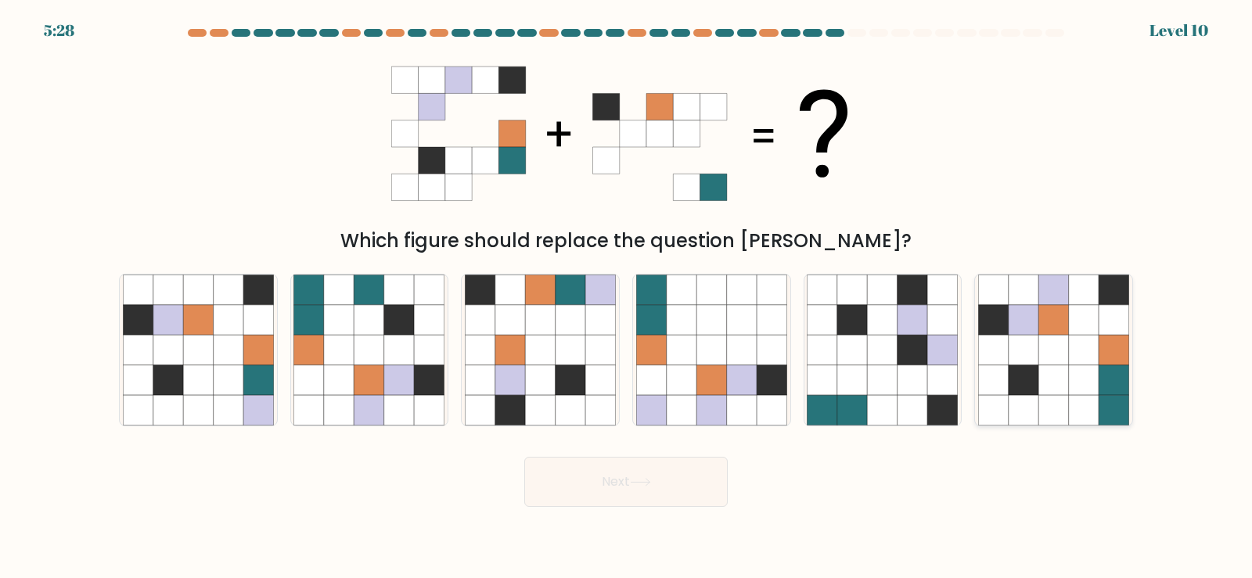
click at [1027, 395] on icon at bounding box center [1024, 410] width 30 height 30
click at [627, 297] on input "f." at bounding box center [626, 294] width 1 height 8
radio input "true"
click at [672, 480] on button "Next" at bounding box center [625, 482] width 203 height 50
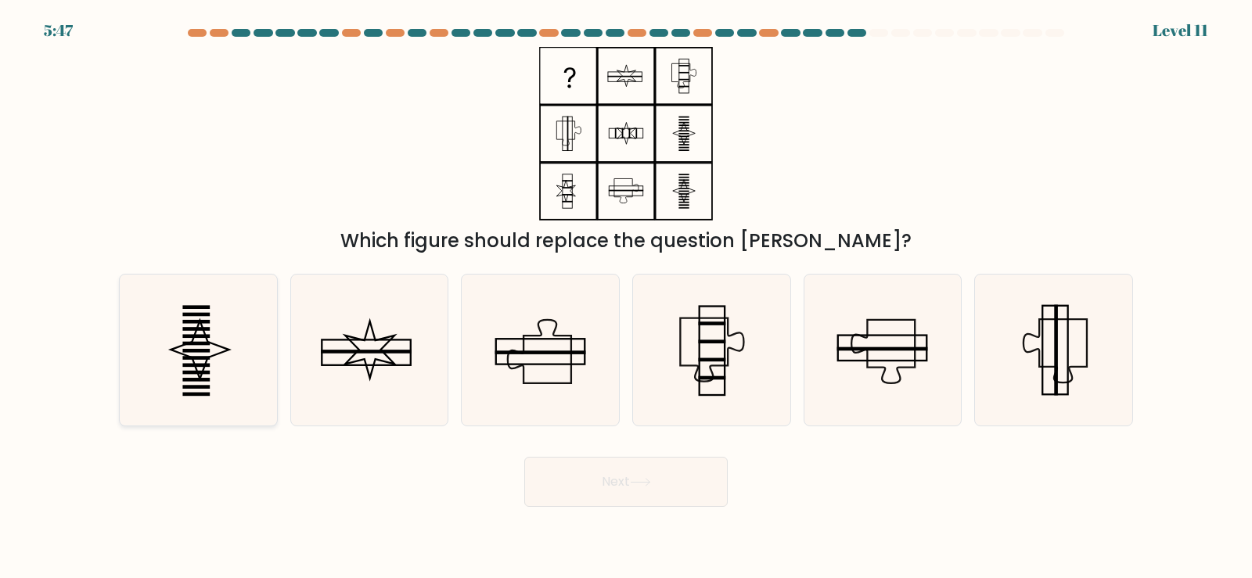
click at [194, 348] on icon at bounding box center [198, 350] width 151 height 151
click at [626, 297] on input "a." at bounding box center [626, 294] width 1 height 8
radio input "true"
click at [621, 480] on button "Next" at bounding box center [625, 482] width 203 height 50
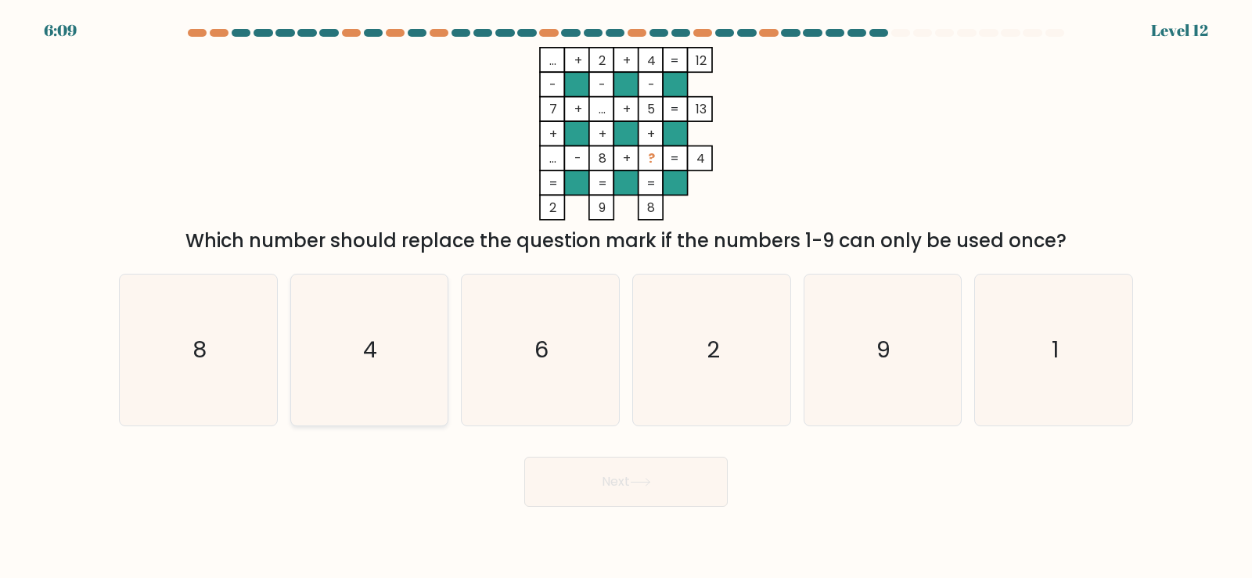
click at [375, 378] on icon "4" at bounding box center [368, 350] width 151 height 151
click at [626, 297] on input "b. 4" at bounding box center [626, 294] width 1 height 8
radio input "true"
click at [610, 486] on button "Next" at bounding box center [625, 482] width 203 height 50
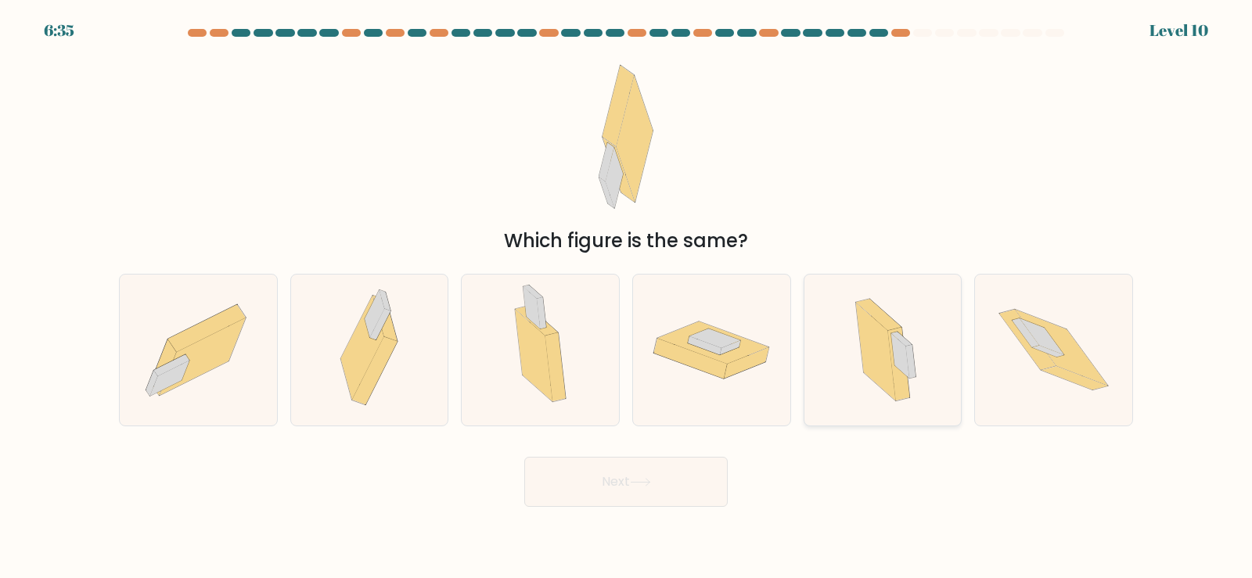
click at [889, 374] on icon at bounding box center [876, 352] width 40 height 98
click at [627, 297] on input "e." at bounding box center [626, 294] width 1 height 8
radio input "true"
click at [656, 498] on button "Next" at bounding box center [625, 482] width 203 height 50
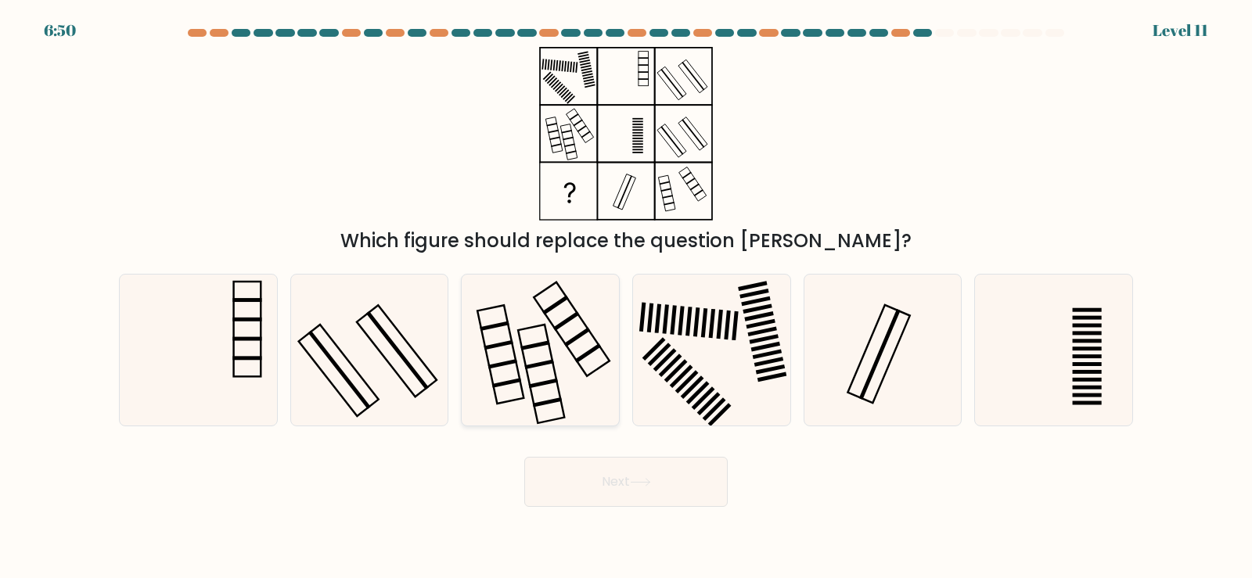
click at [535, 351] on icon at bounding box center [540, 350] width 151 height 151
click at [626, 297] on input "c." at bounding box center [626, 294] width 1 height 8
radio input "true"
click at [585, 482] on button "Next" at bounding box center [625, 482] width 203 height 50
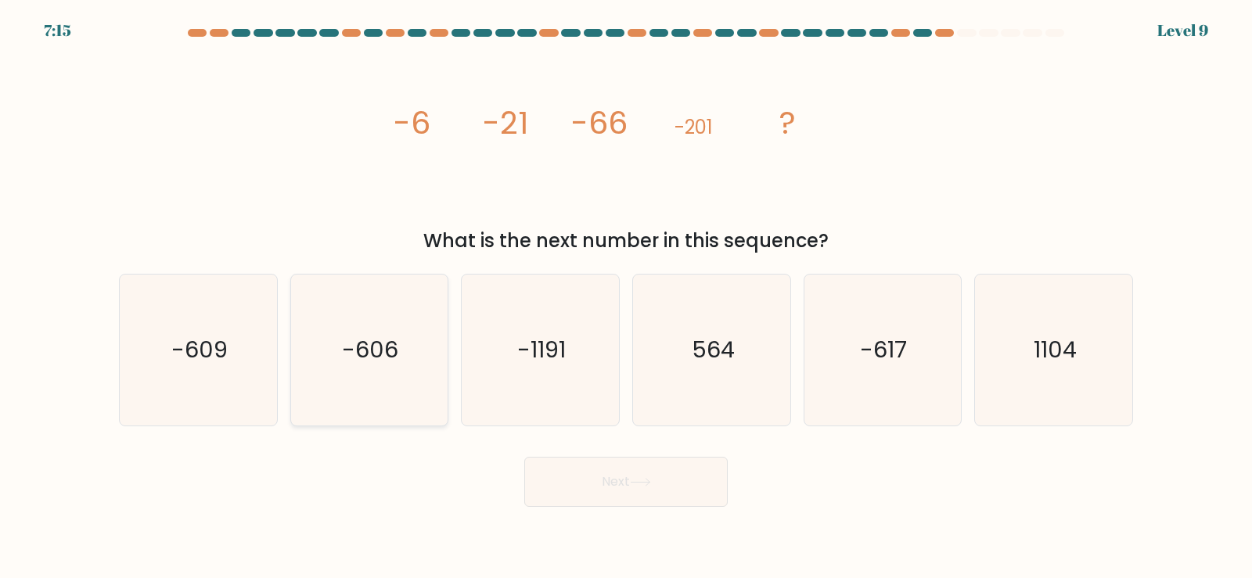
click at [387, 378] on icon "-606" at bounding box center [368, 350] width 151 height 151
click at [626, 297] on input "b. -606" at bounding box center [626, 294] width 1 height 8
radio input "true"
click at [588, 491] on button "Next" at bounding box center [625, 482] width 203 height 50
click at [626, 479] on button "Next" at bounding box center [625, 482] width 203 height 50
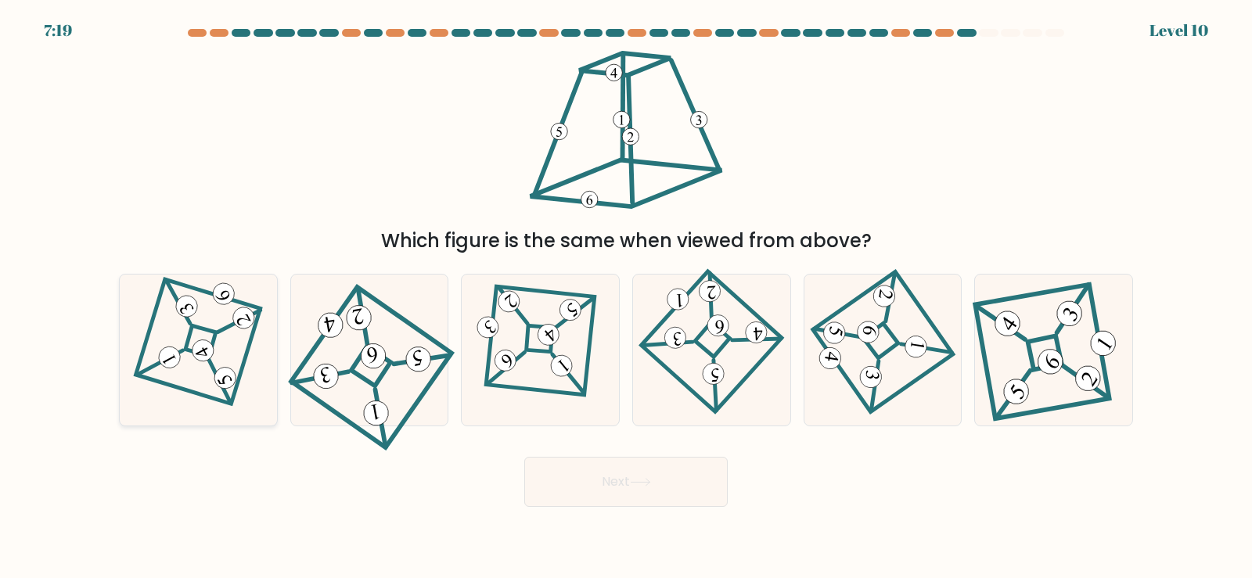
click at [208, 333] on icon at bounding box center [198, 350] width 104 height 120
click at [626, 297] on input "a." at bounding box center [626, 294] width 1 height 8
radio input "true"
click at [610, 481] on button "Next" at bounding box center [625, 482] width 203 height 50
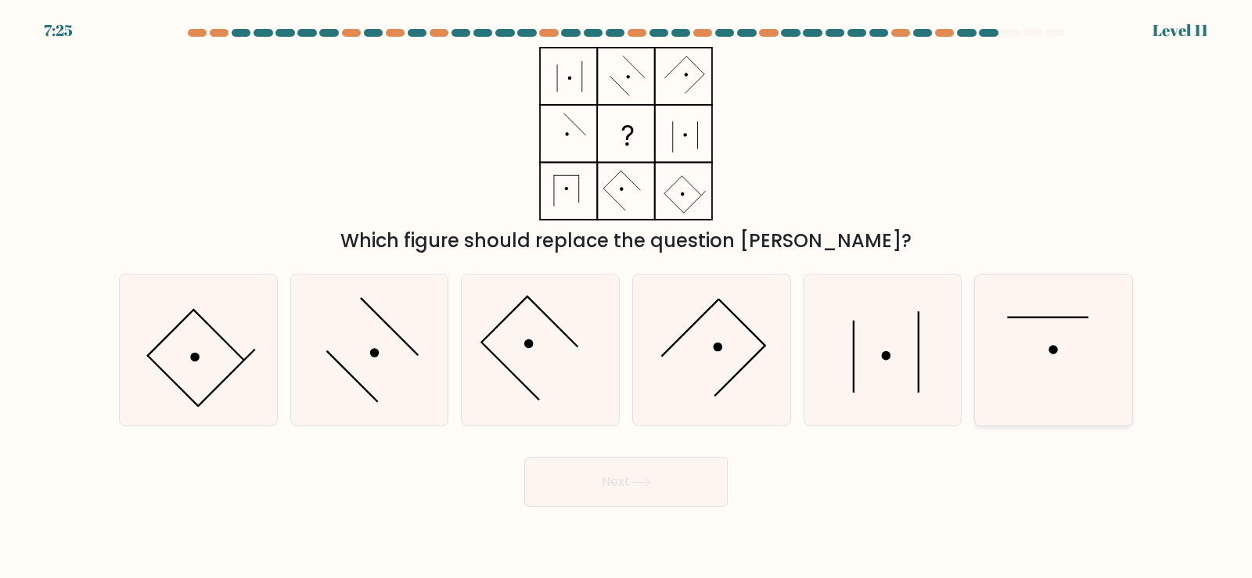
click at [1041, 347] on icon at bounding box center [1053, 350] width 151 height 151
click at [627, 297] on input "f." at bounding box center [626, 294] width 1 height 8
radio input "true"
click at [683, 477] on button "Next" at bounding box center [625, 482] width 203 height 50
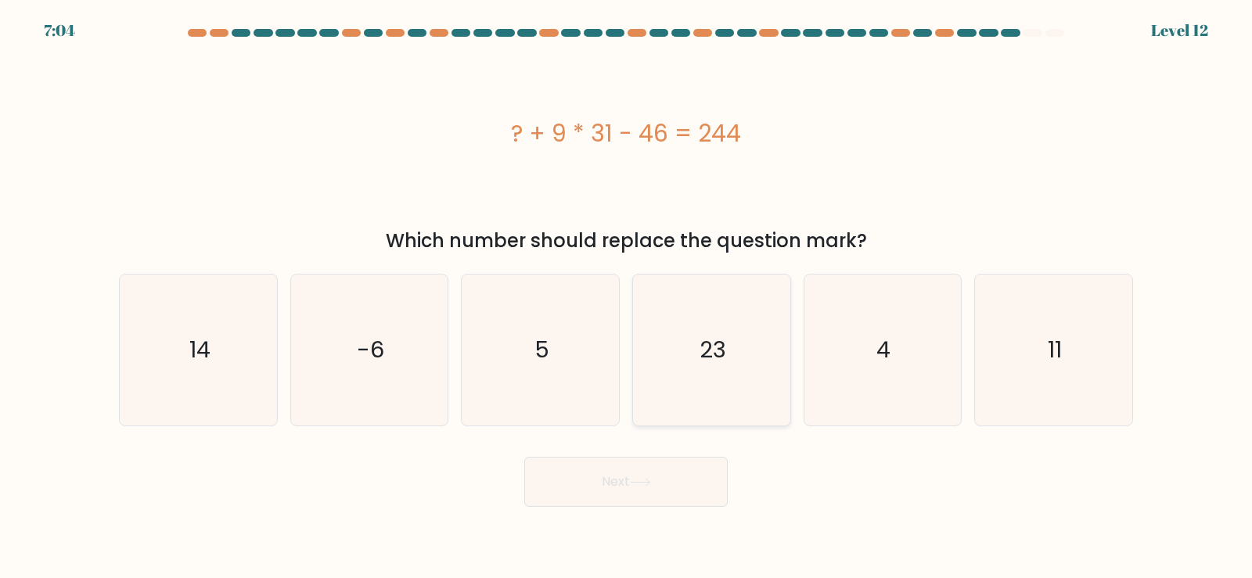
click at [718, 365] on text "23" at bounding box center [713, 349] width 27 height 31
click at [627, 297] on input "d. 23" at bounding box center [626, 294] width 1 height 8
radio input "true"
click at [667, 476] on button "Next" at bounding box center [625, 482] width 203 height 50
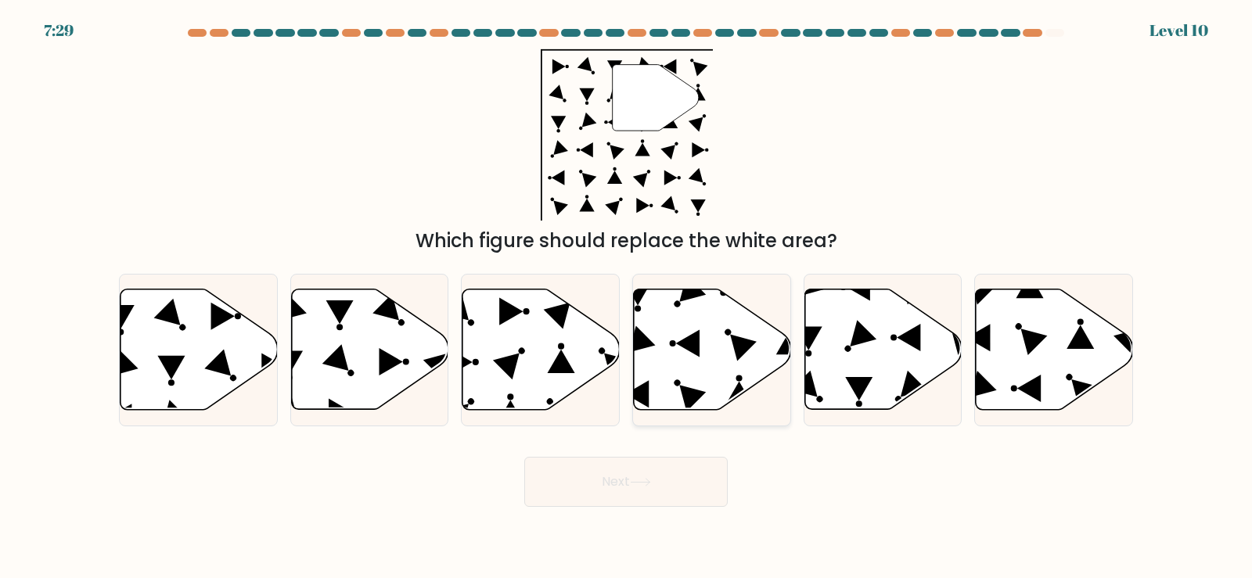
click at [697, 355] on icon at bounding box center [687, 342] width 23 height 27
click at [627, 297] on input "d." at bounding box center [626, 294] width 1 height 8
radio input "true"
click at [610, 483] on button "Next" at bounding box center [625, 482] width 203 height 50
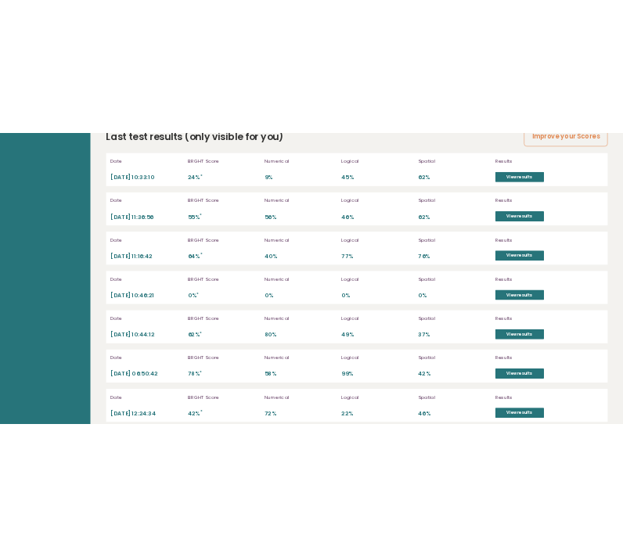
scroll to position [4304, 0]
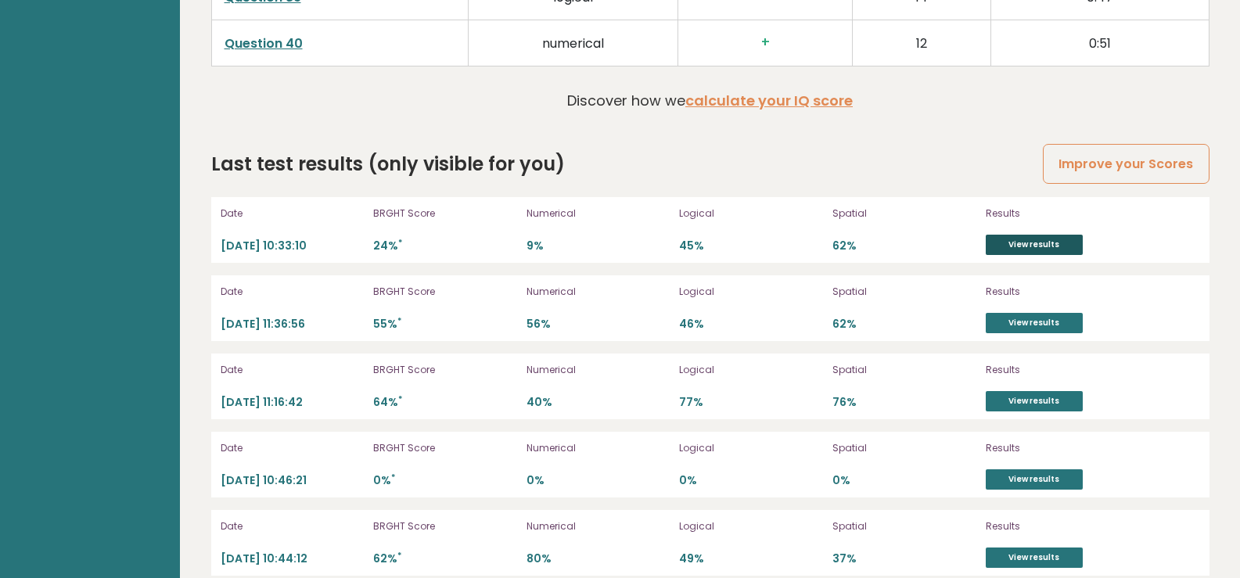
click at [1062, 235] on link "View results" at bounding box center [1034, 245] width 97 height 20
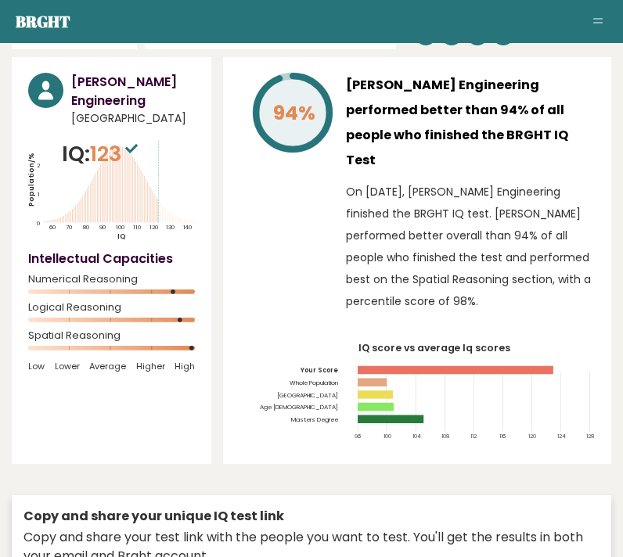
scroll to position [0, 0]
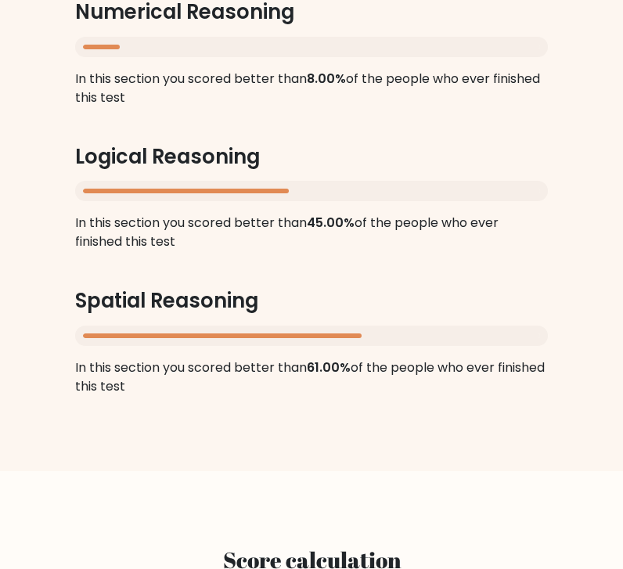
scroll to position [1575, 0]
